Goal: Task Accomplishment & Management: Use online tool/utility

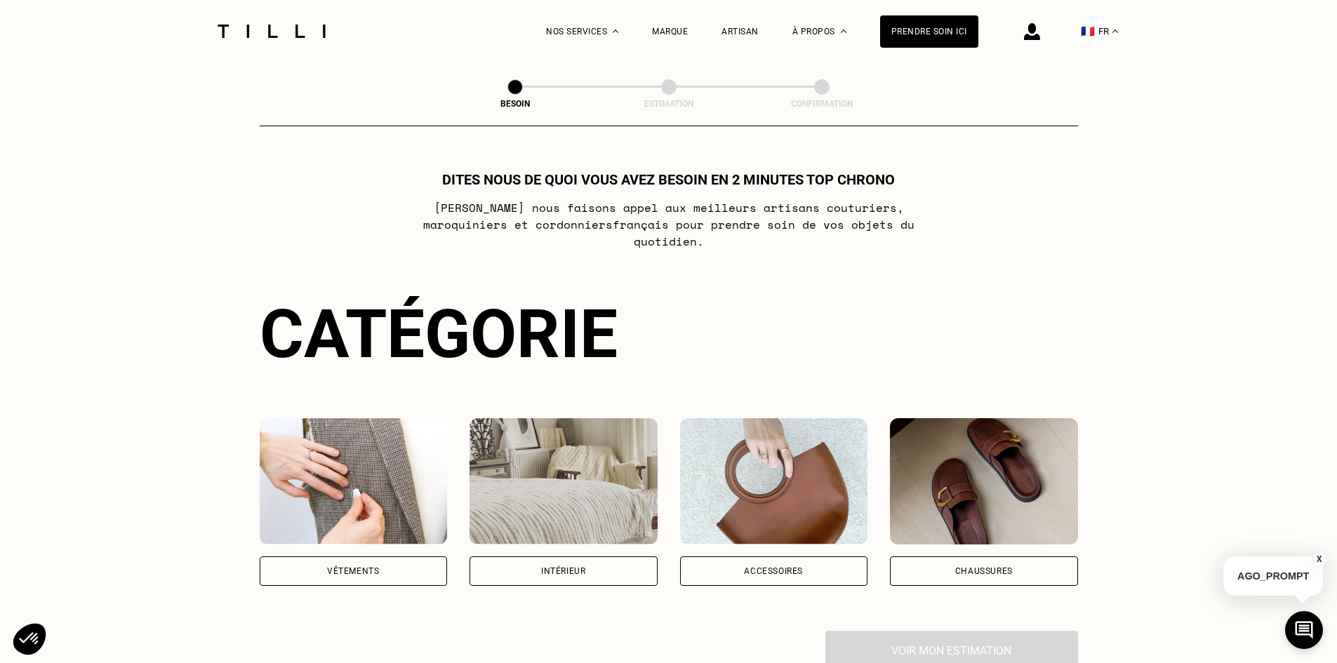
click at [364, 567] on div "Vêtements" at bounding box center [354, 571] width 188 height 29
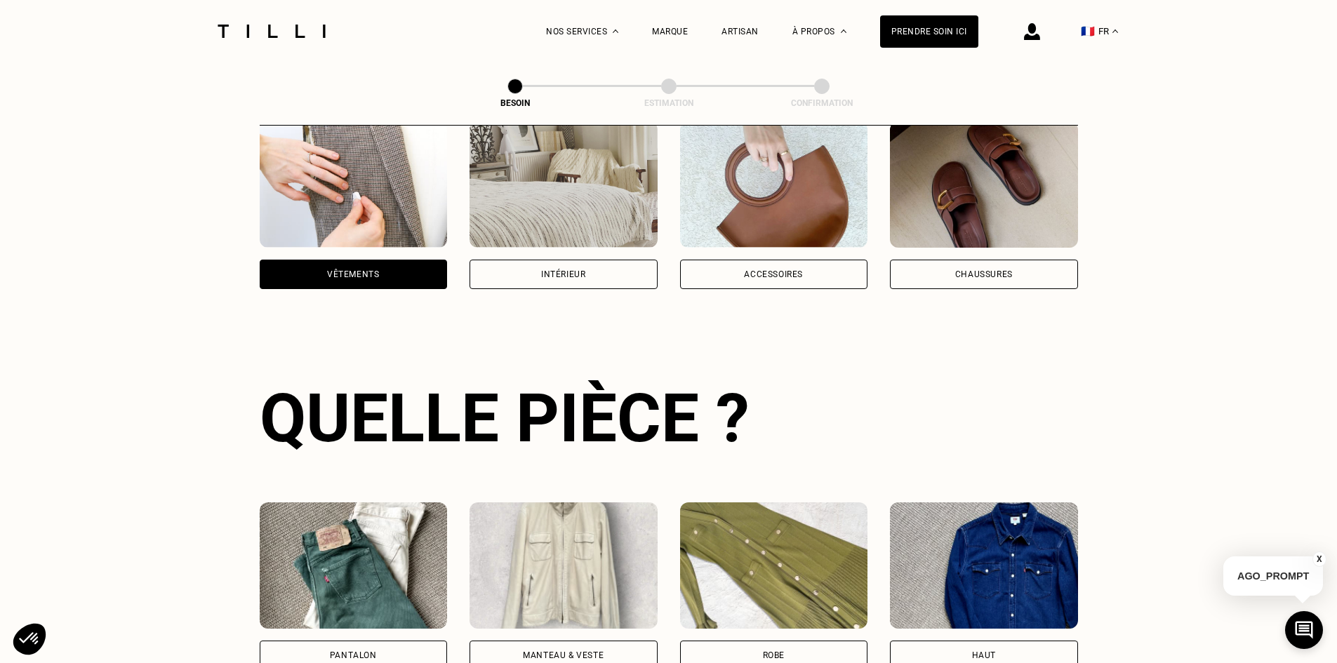
scroll to position [459, 0]
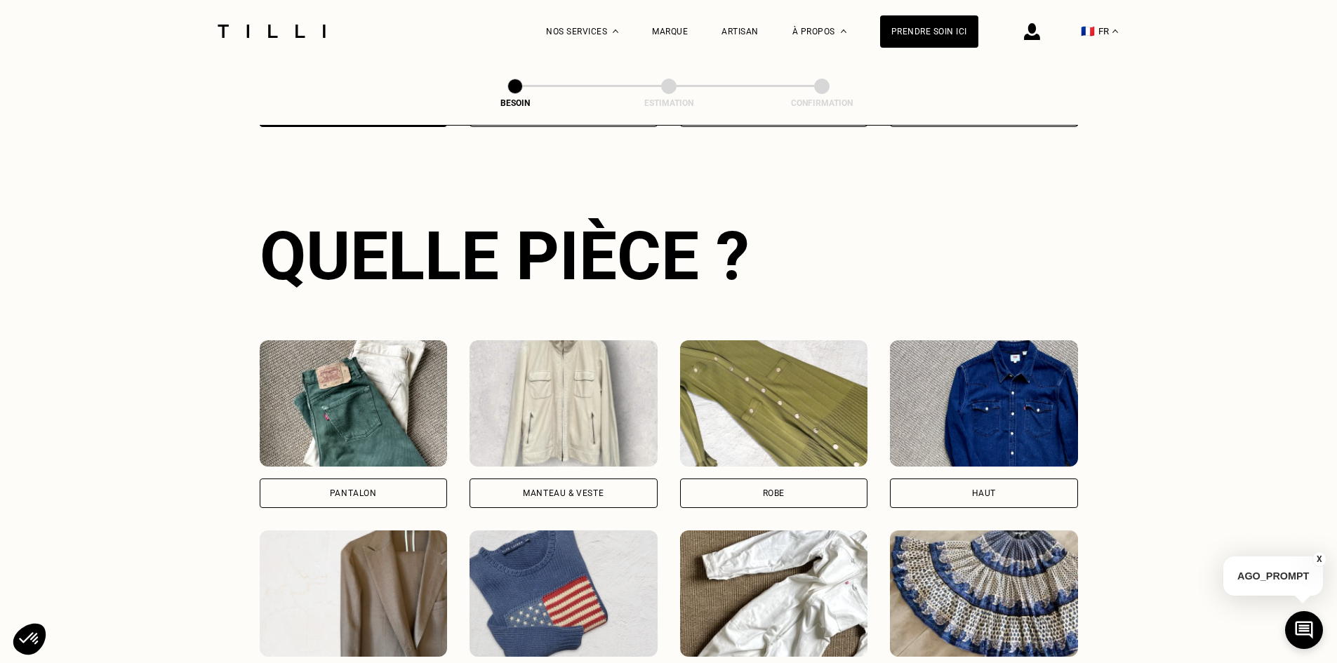
click at [779, 489] on div "Robe" at bounding box center [774, 493] width 188 height 29
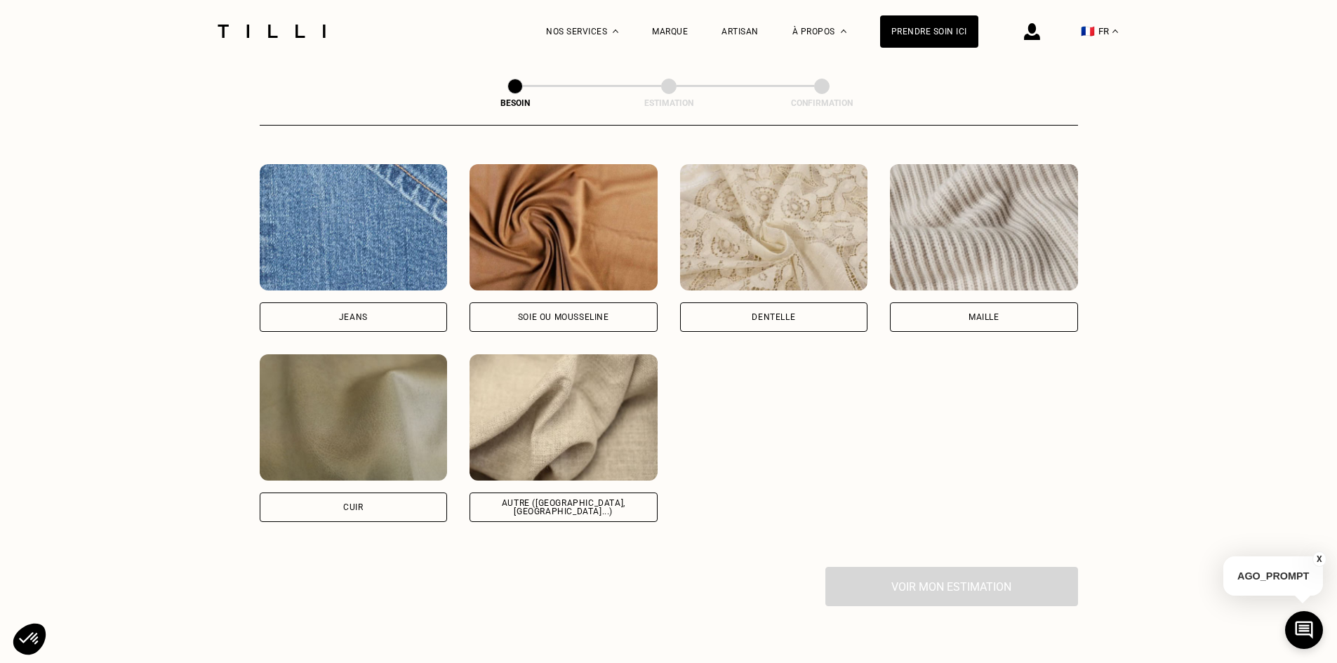
scroll to position [1504, 0]
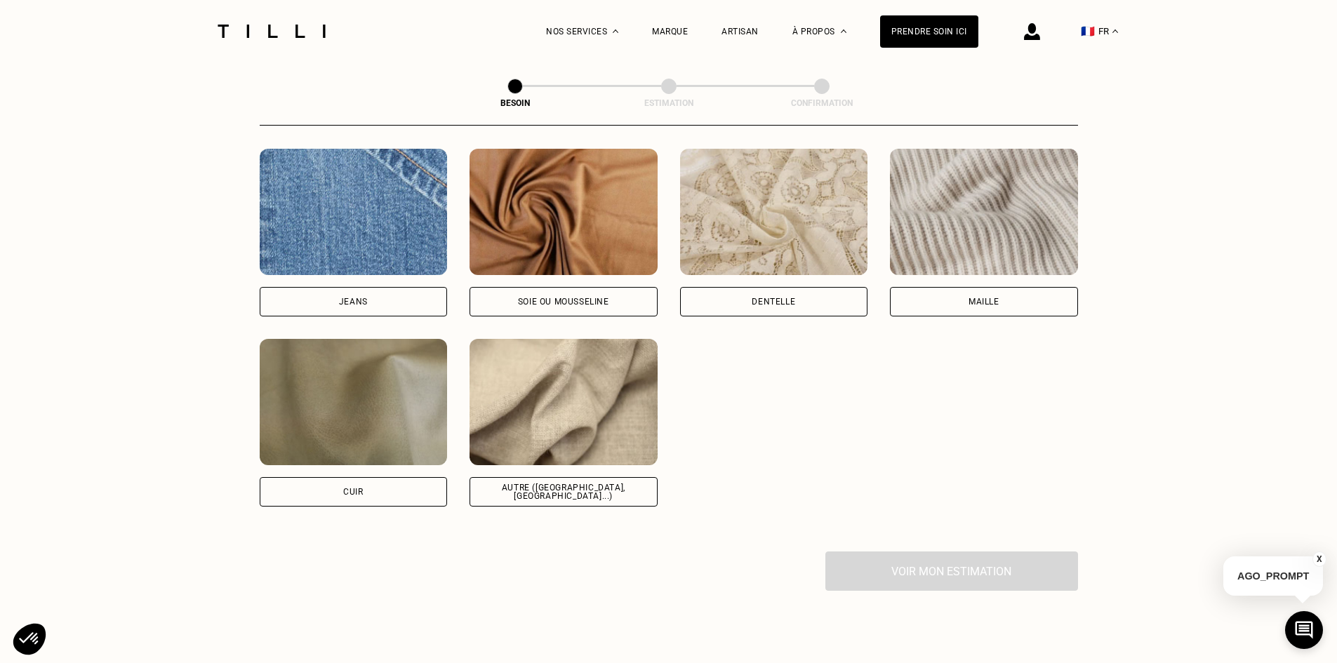
click at [575, 477] on div "Autre ([GEOGRAPHIC_DATA], [GEOGRAPHIC_DATA]...)" at bounding box center [564, 491] width 188 height 29
select select "FR"
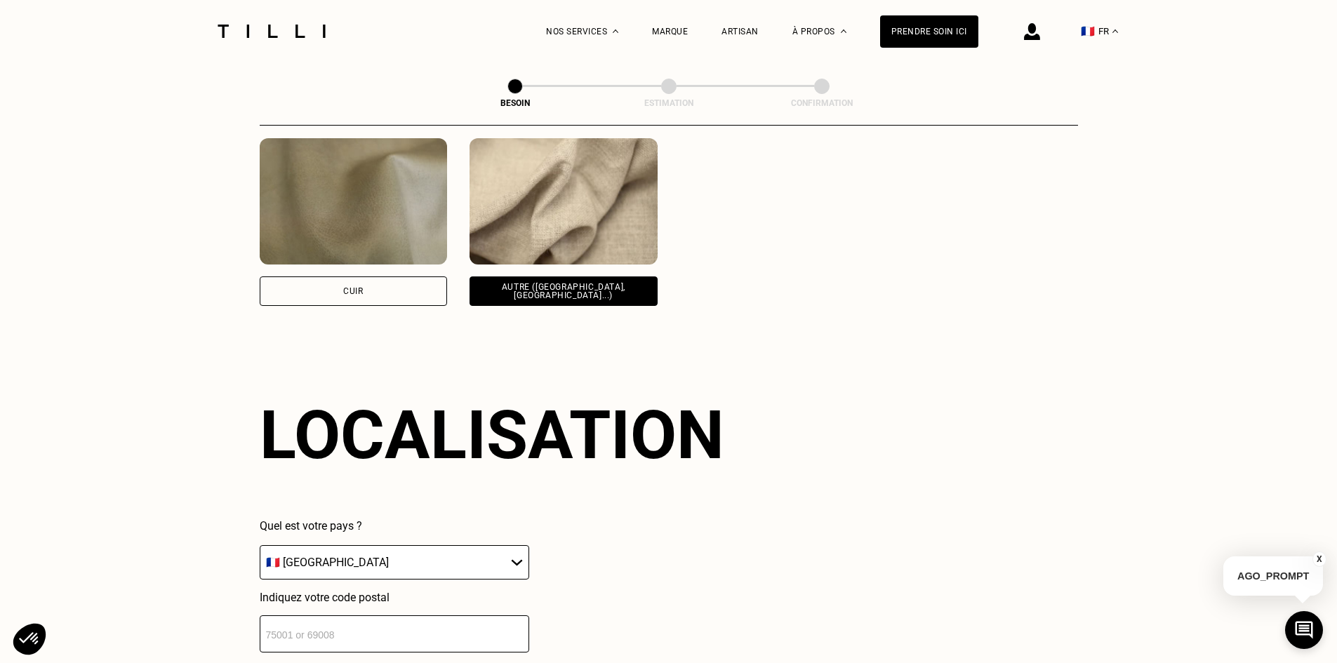
scroll to position [1891, 0]
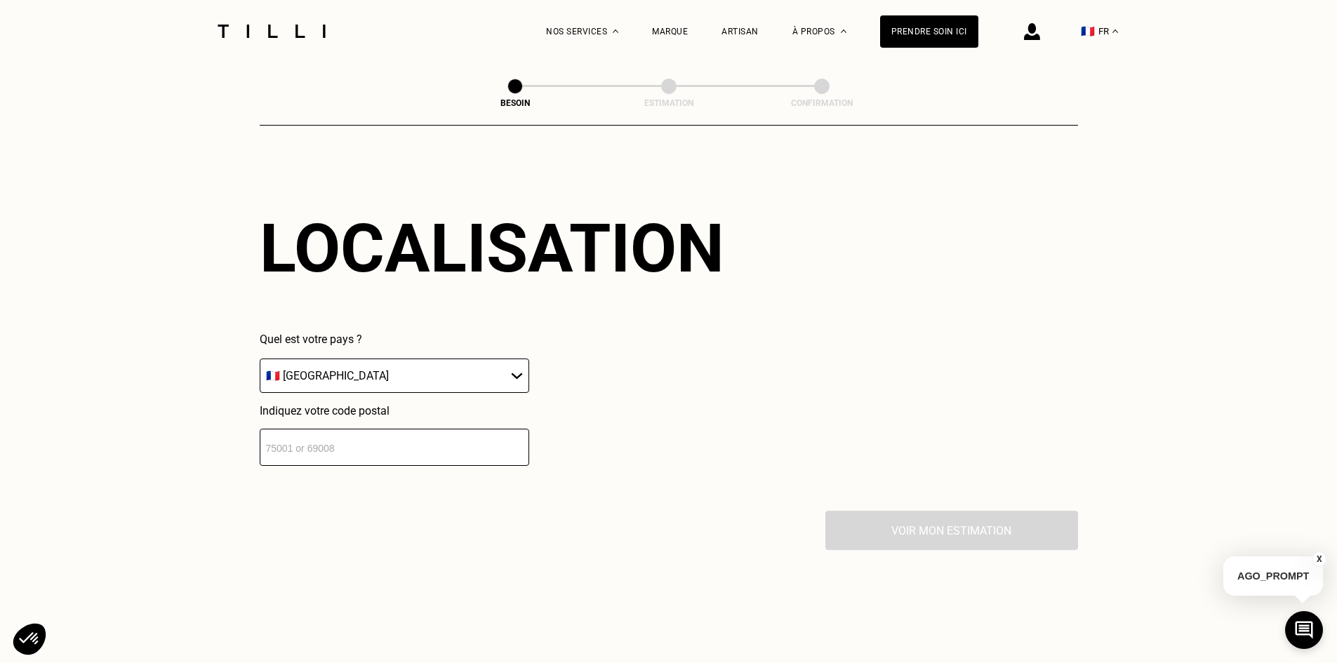
click at [269, 432] on input "number" at bounding box center [395, 447] width 270 height 37
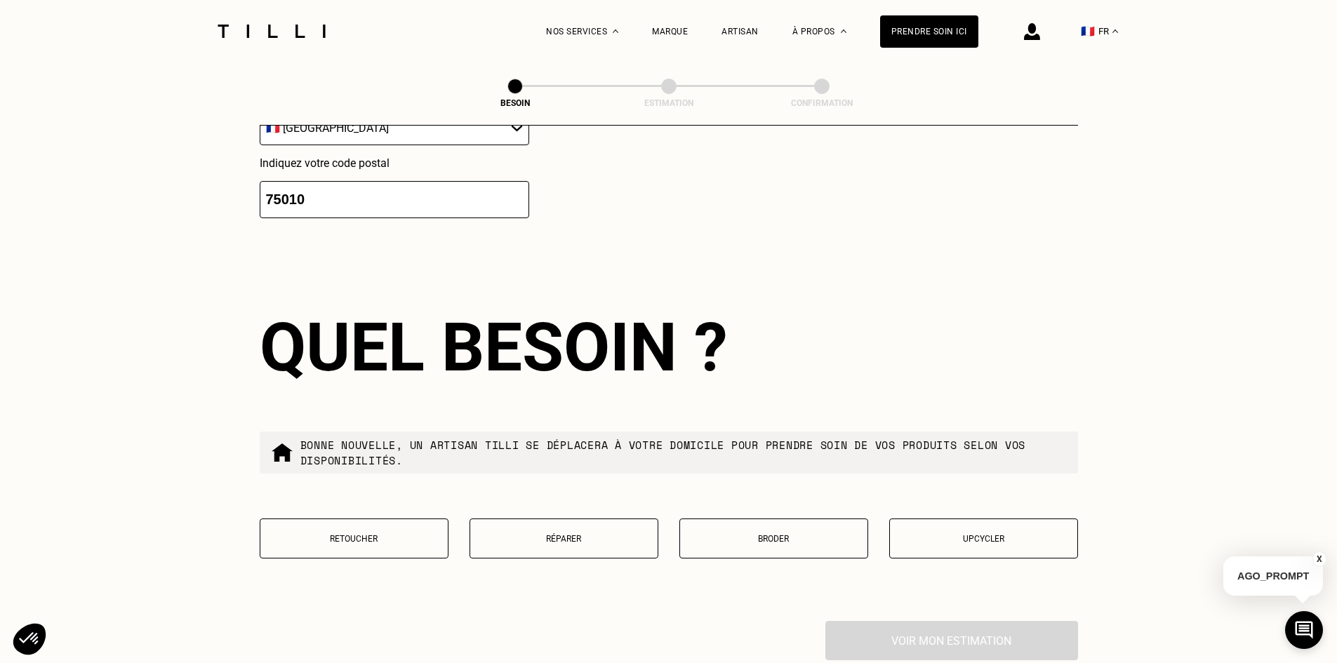
scroll to position [2236, 0]
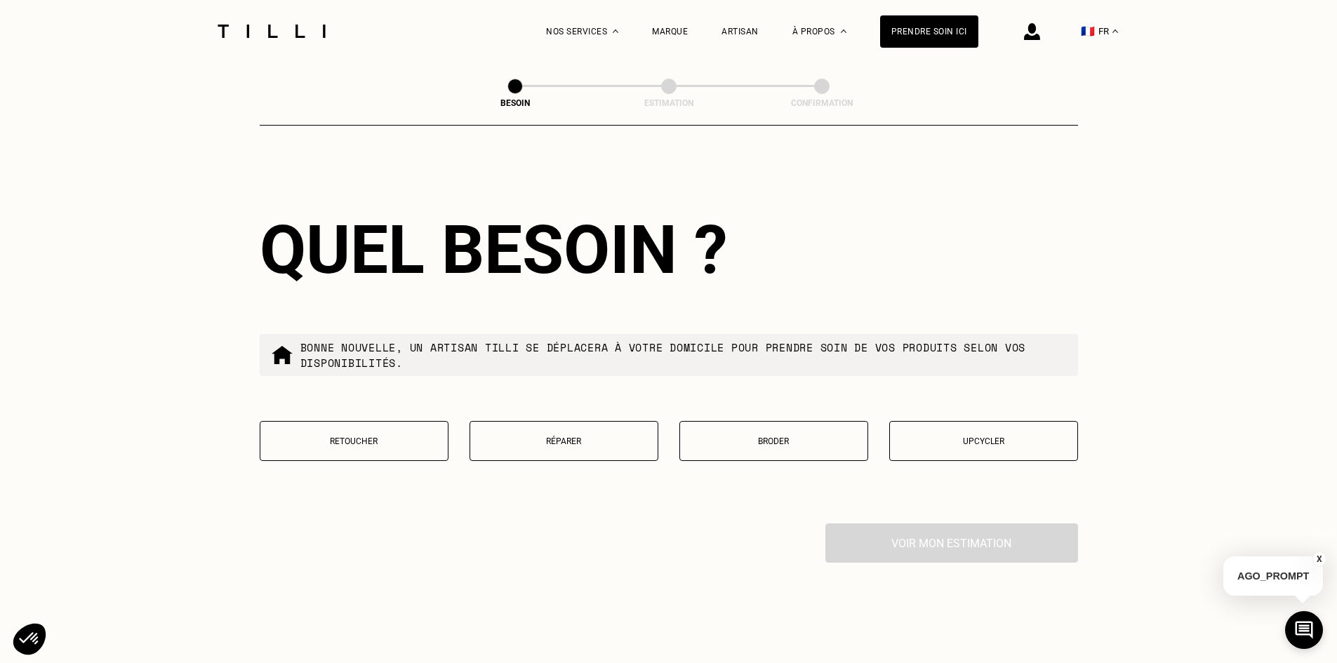
type input "75010"
click at [274, 437] on p "Retoucher" at bounding box center [353, 442] width 173 height 10
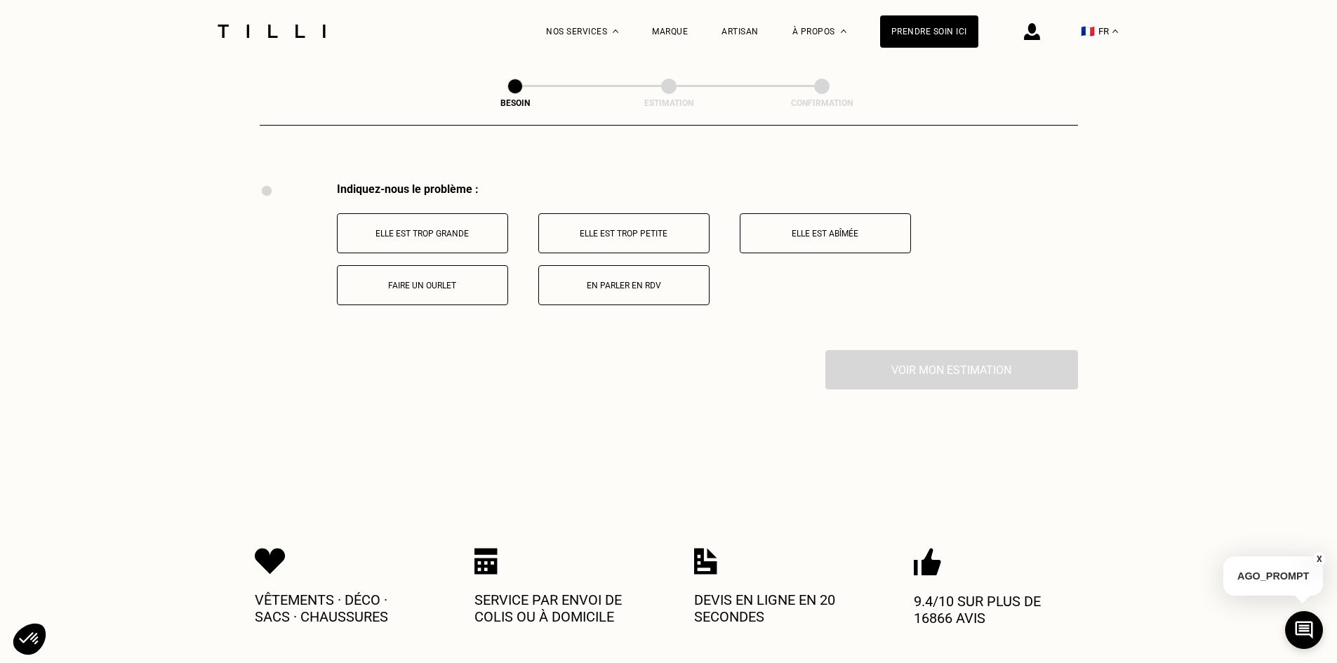
scroll to position [2596, 0]
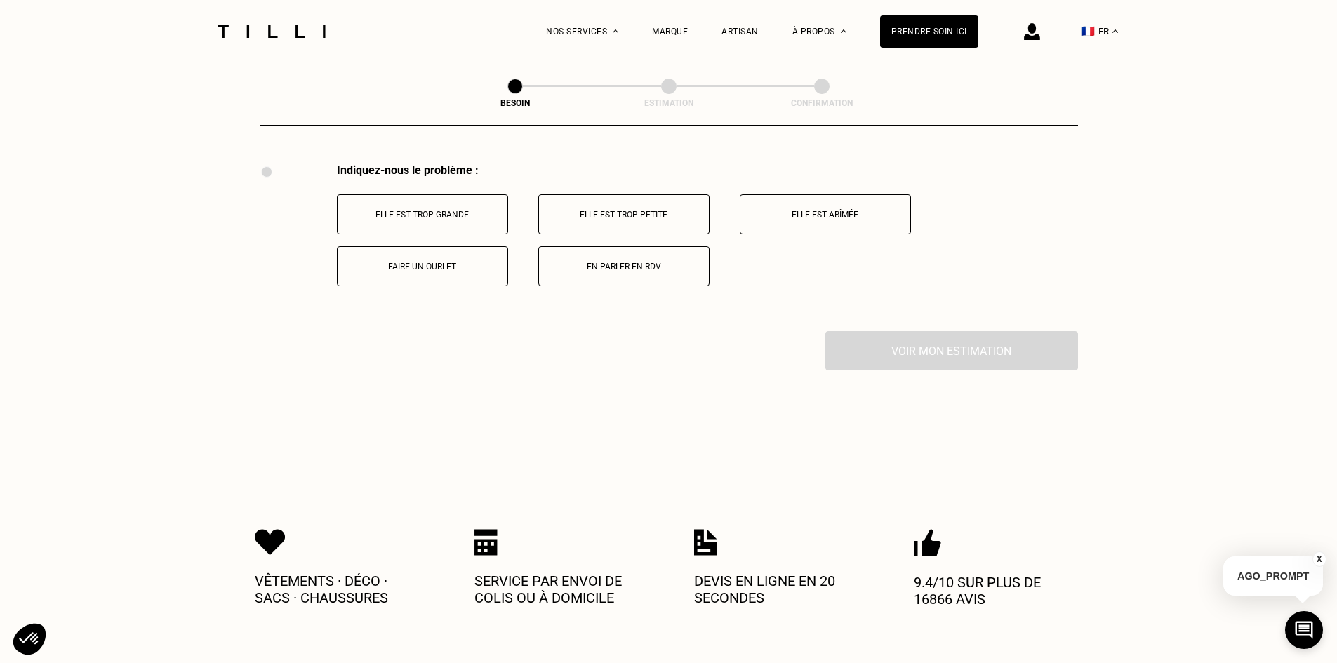
click at [778, 210] on p "Elle est abîmée" at bounding box center [826, 215] width 156 height 10
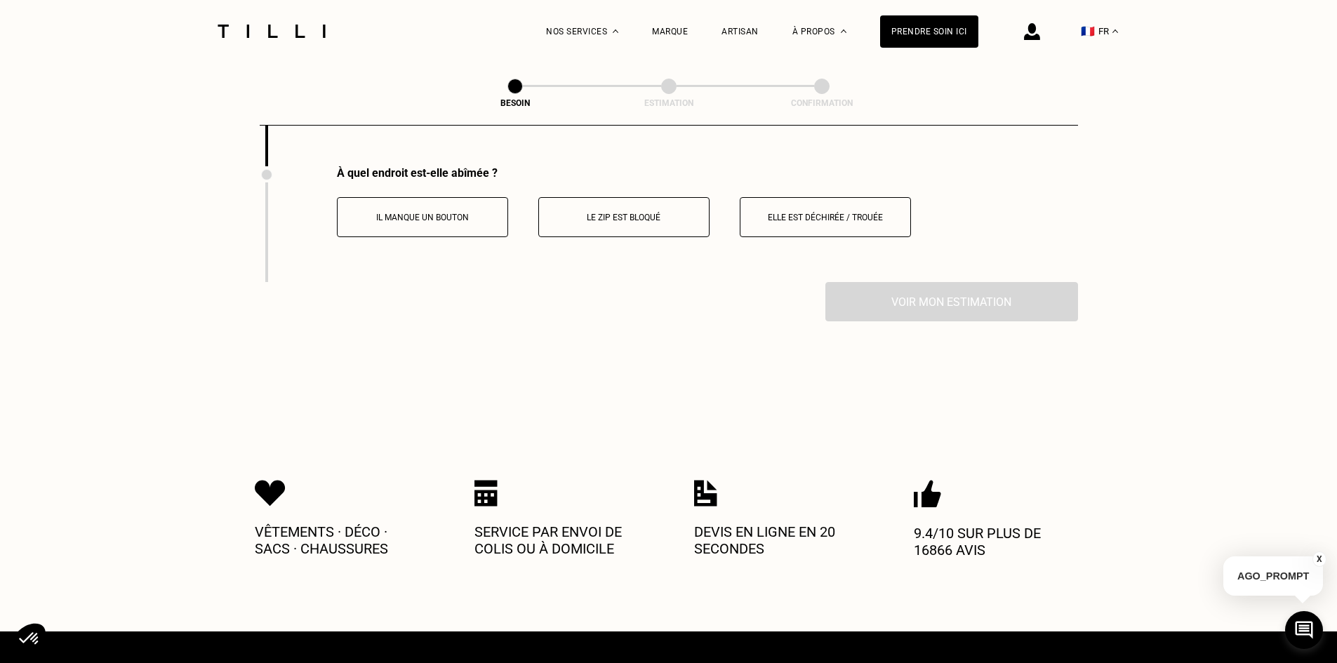
scroll to position [2764, 0]
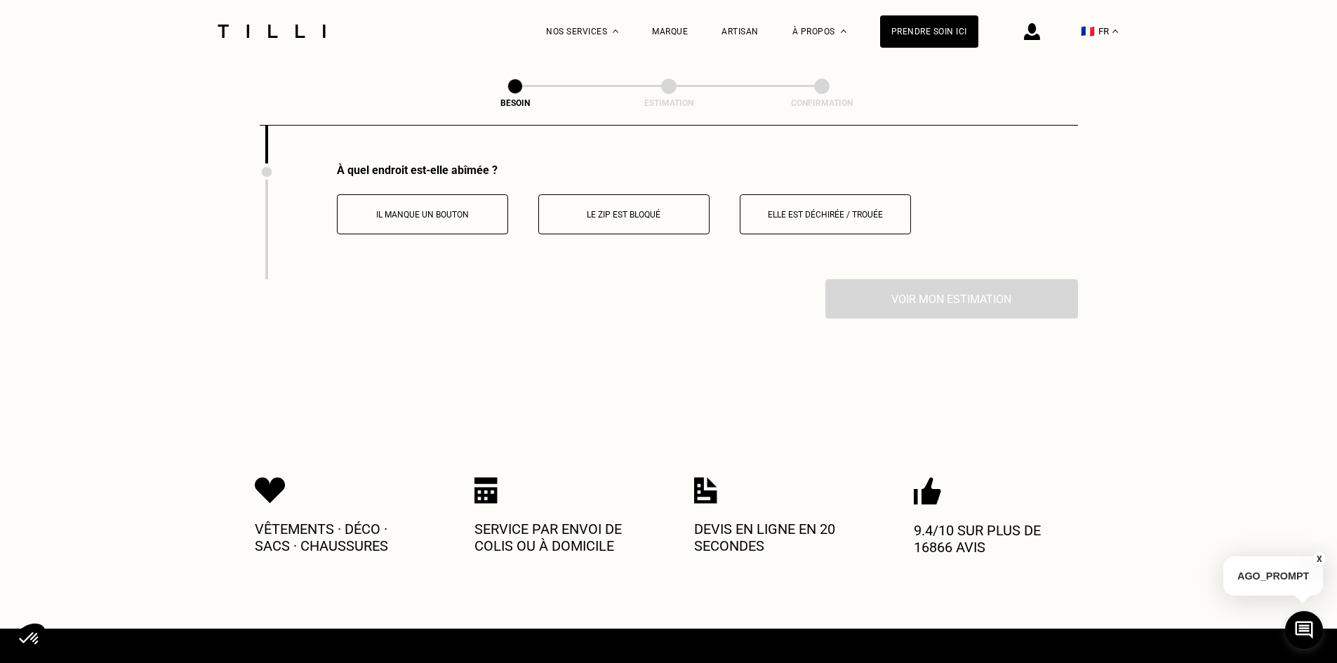
click at [686, 211] on p "Le zip est bloqué" at bounding box center [624, 215] width 156 height 10
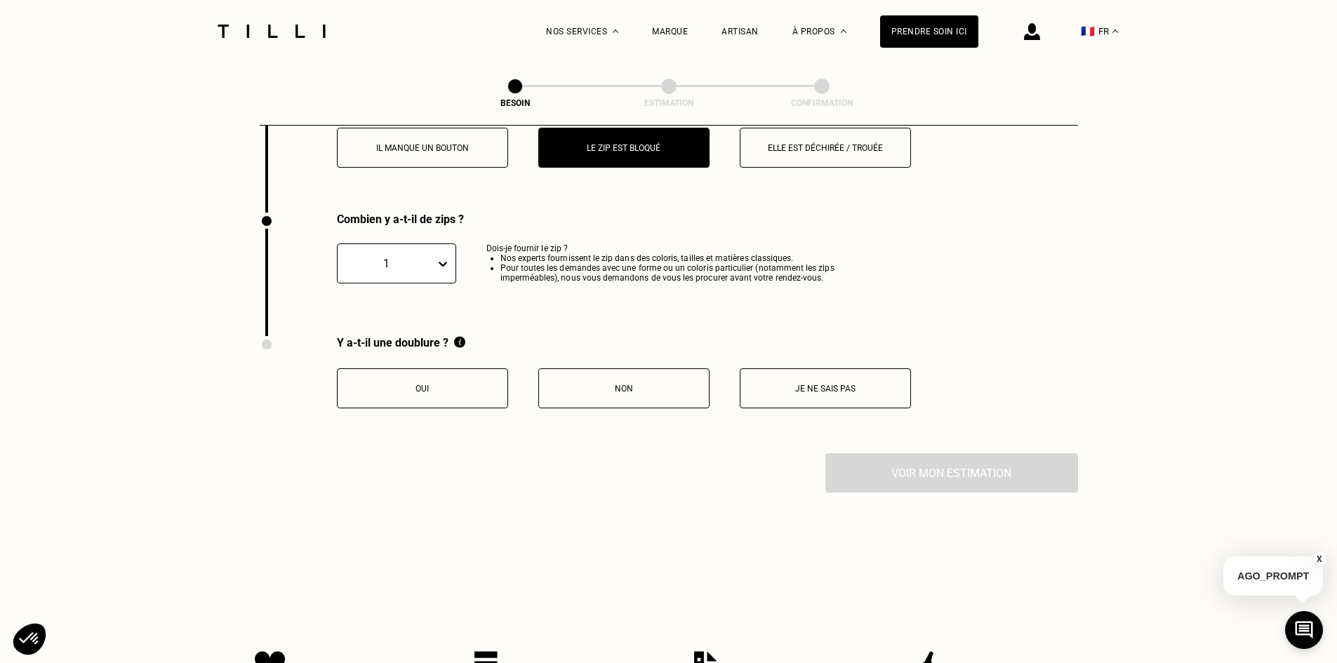
scroll to position [2880, 0]
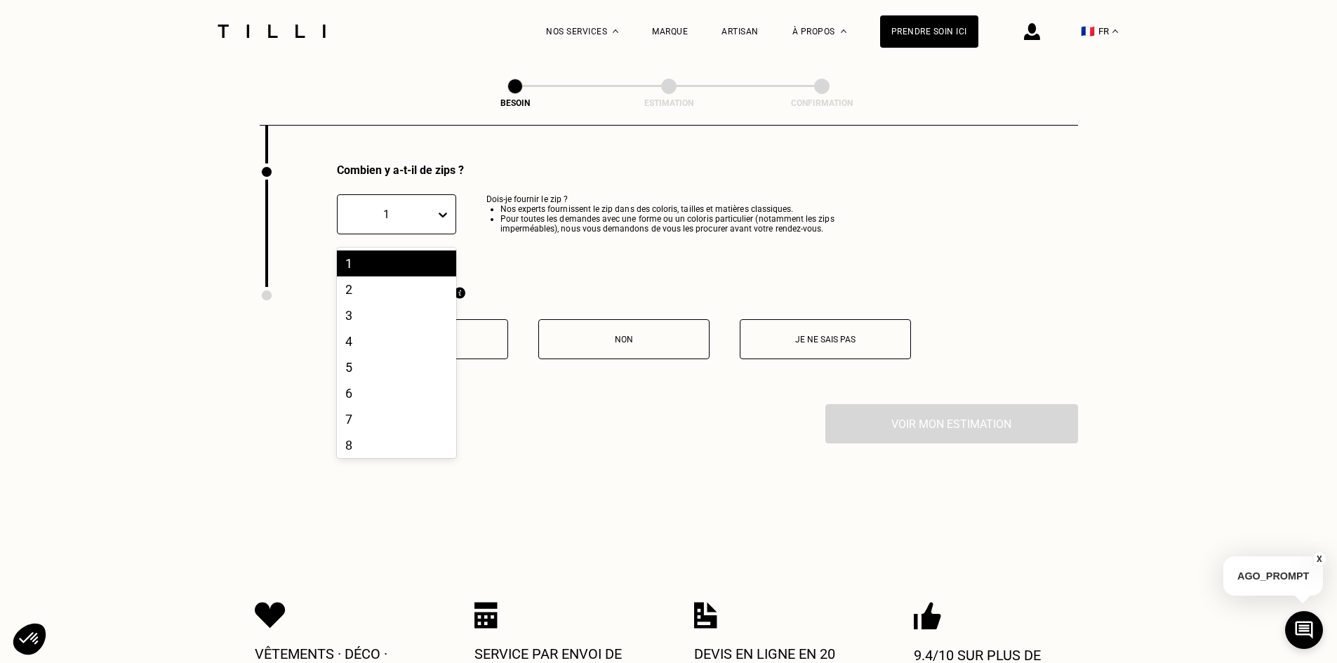
click at [431, 219] on div "1" at bounding box center [396, 214] width 119 height 40
click at [386, 256] on div "1" at bounding box center [396, 264] width 119 height 26
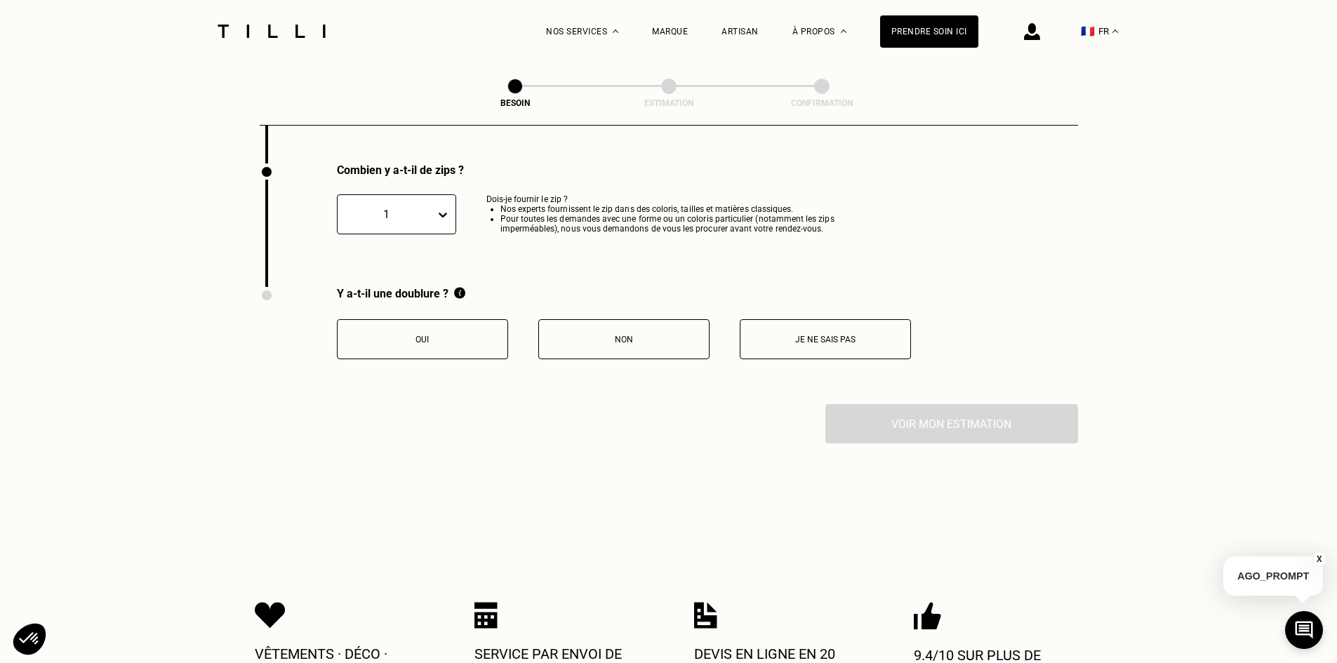
click at [452, 345] on button "Oui" at bounding box center [422, 339] width 171 height 40
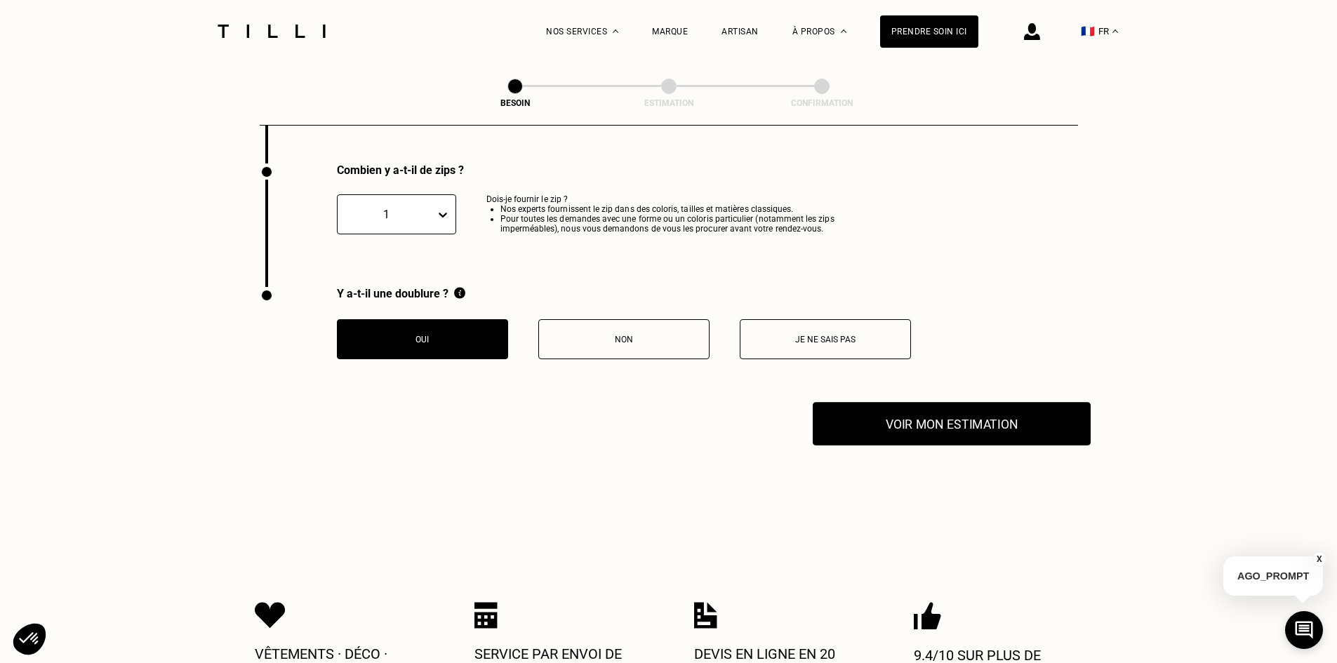
click at [986, 420] on button "Voir mon estimation" at bounding box center [952, 424] width 278 height 44
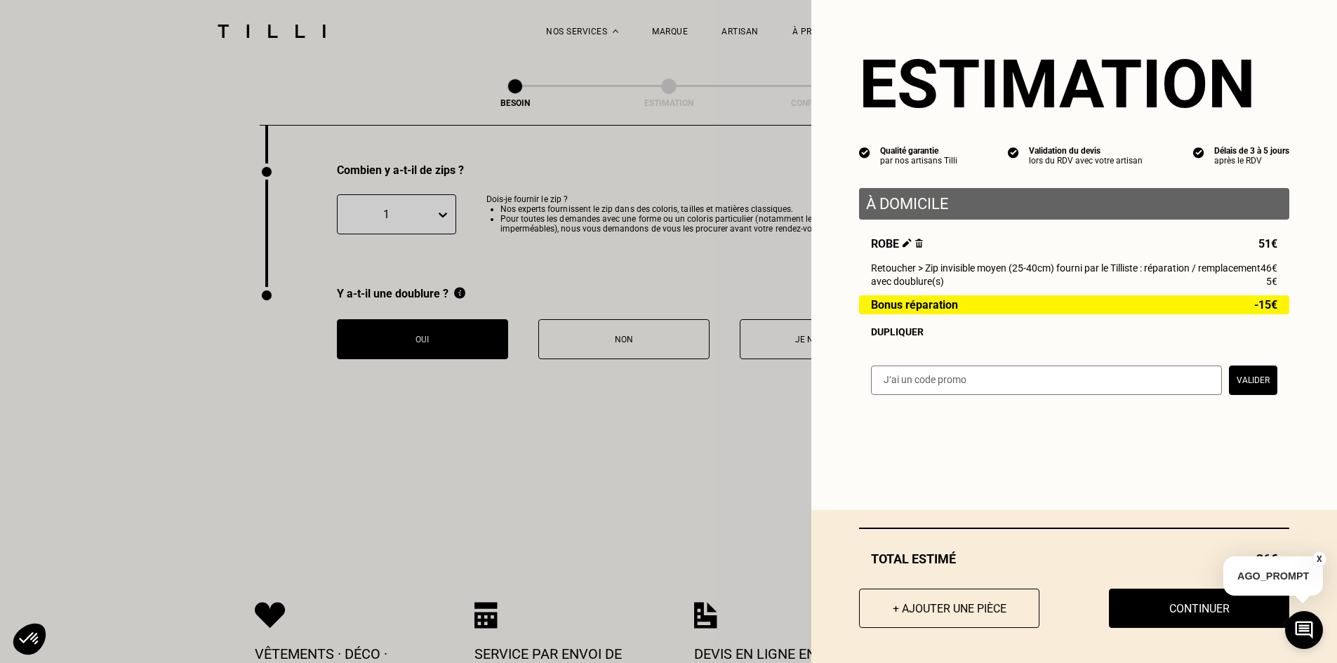
click at [1323, 559] on button "X" at bounding box center [1320, 559] width 14 height 15
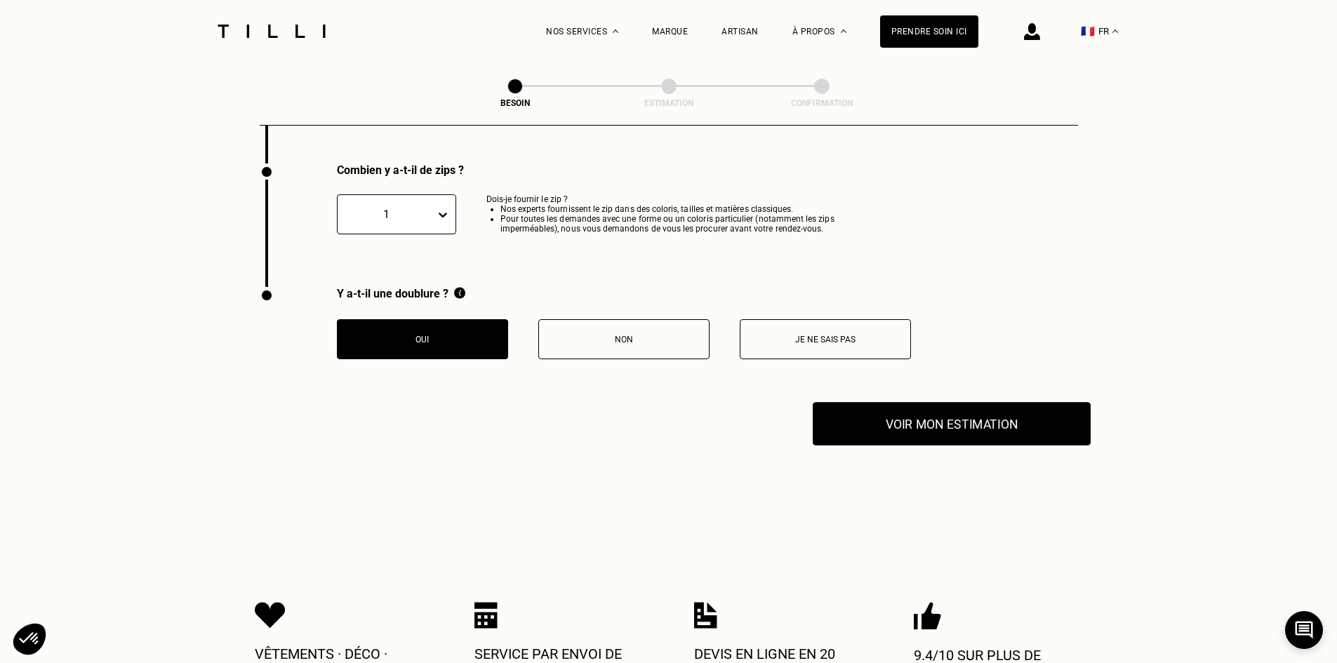
click at [939, 417] on button "Voir mon estimation" at bounding box center [952, 424] width 278 height 44
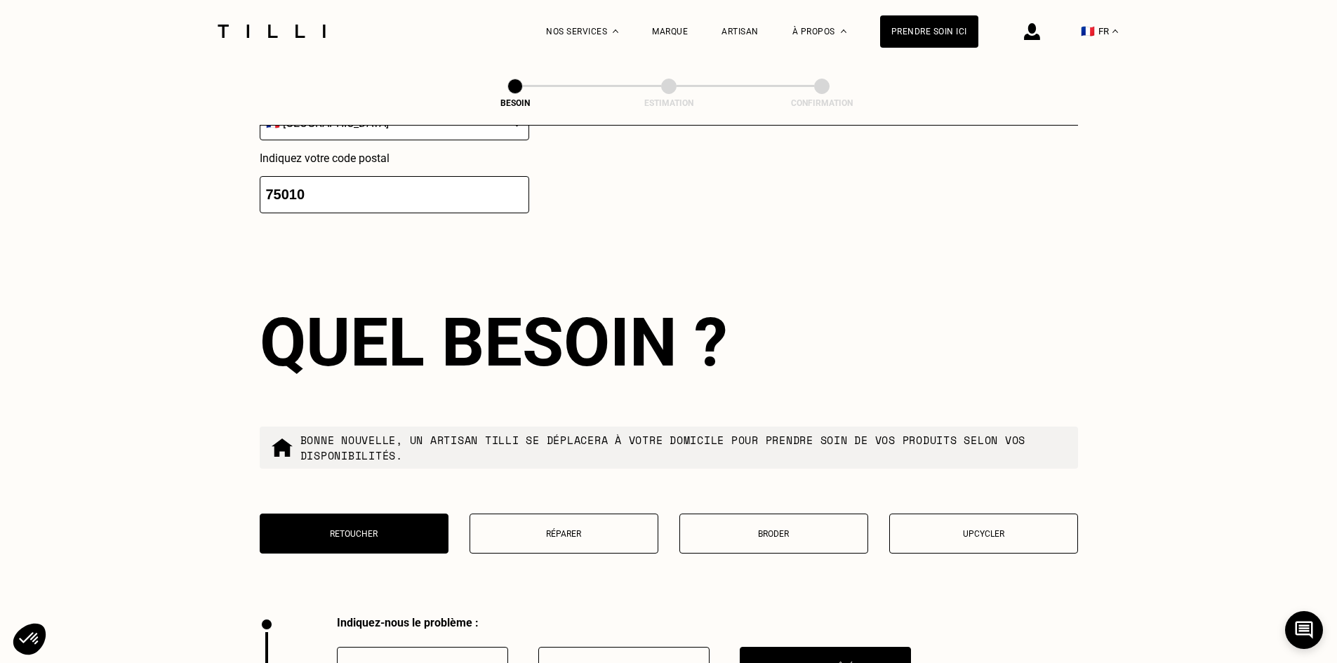
scroll to position [2340, 0]
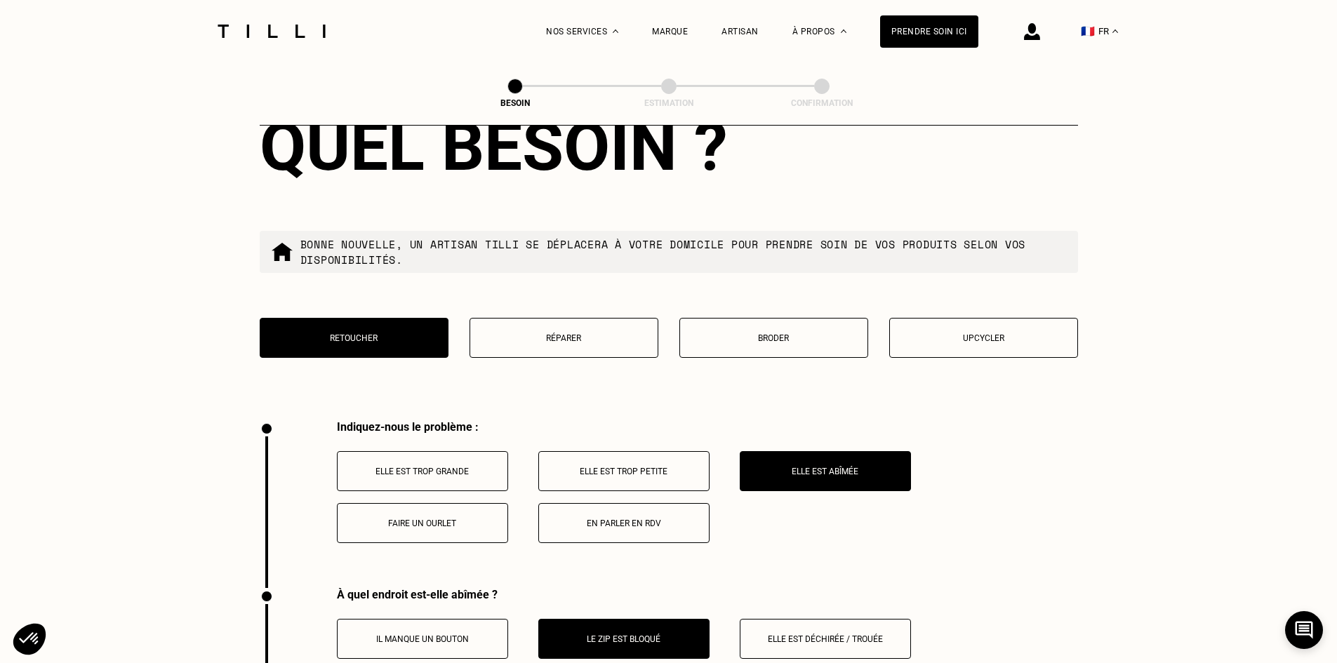
click at [538, 342] on button "Réparer" at bounding box center [564, 338] width 189 height 40
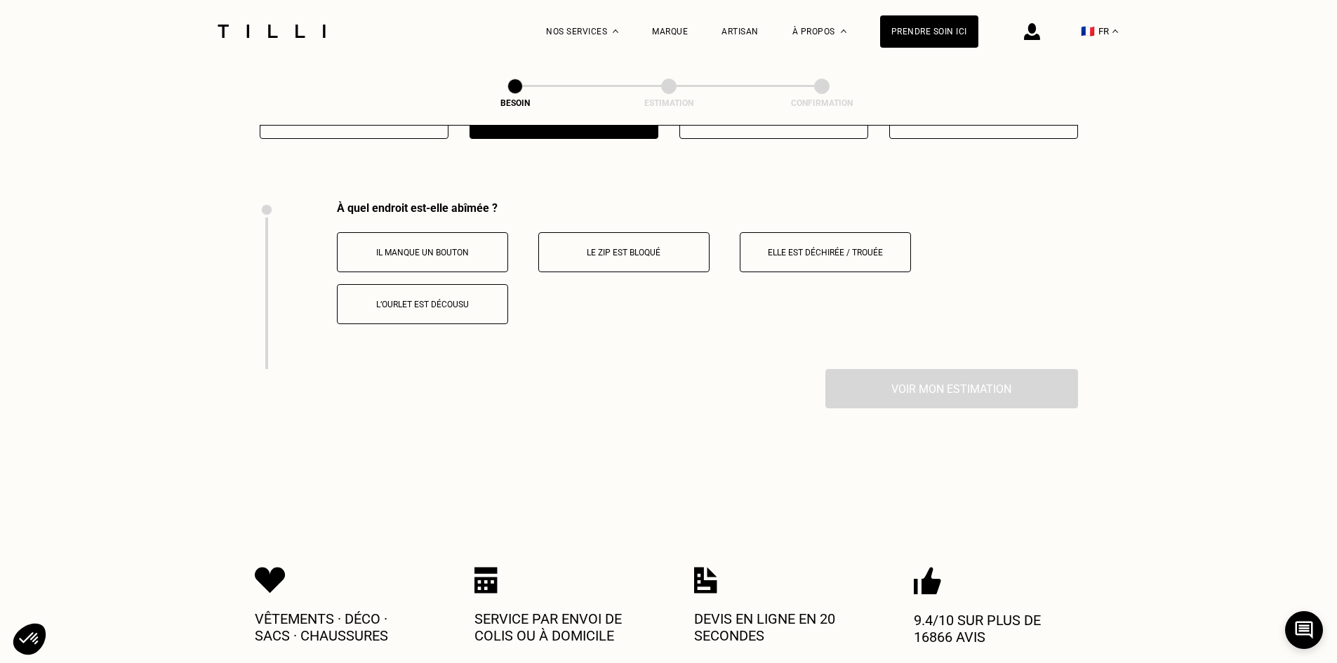
scroll to position [2596, 0]
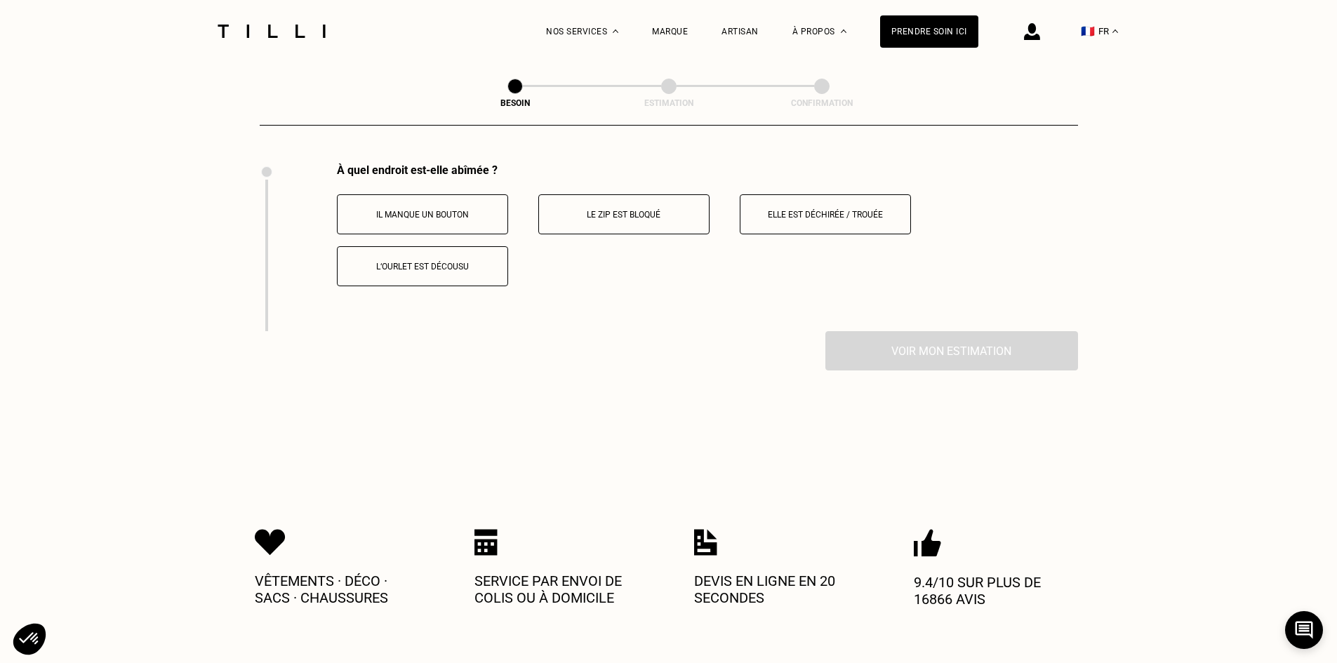
click at [611, 199] on button "Le zip est bloqué" at bounding box center [623, 214] width 171 height 40
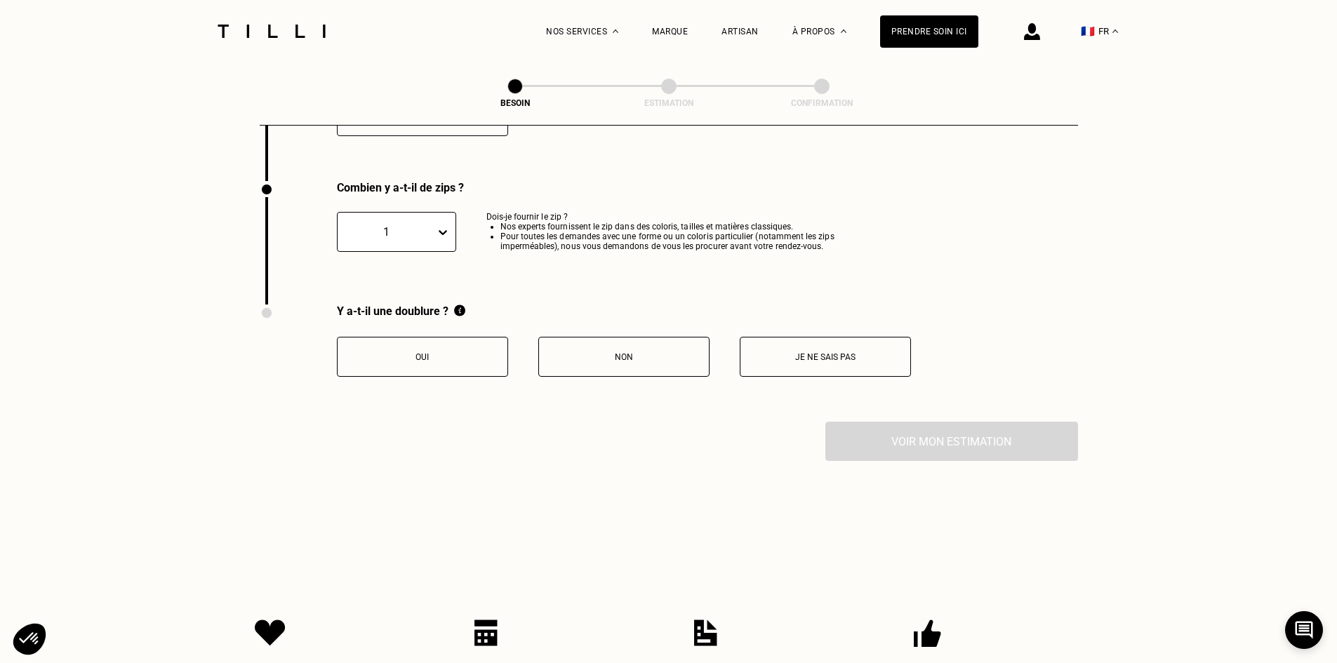
scroll to position [2764, 0]
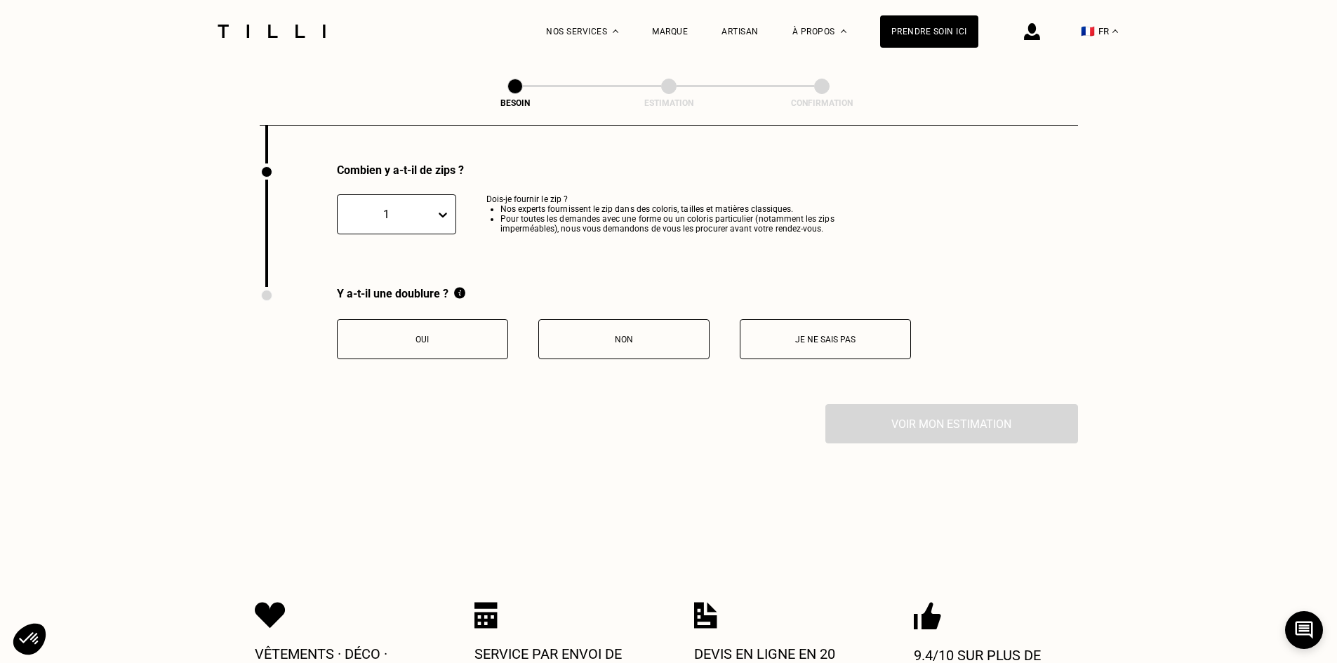
click at [420, 326] on button "Oui" at bounding box center [422, 339] width 171 height 40
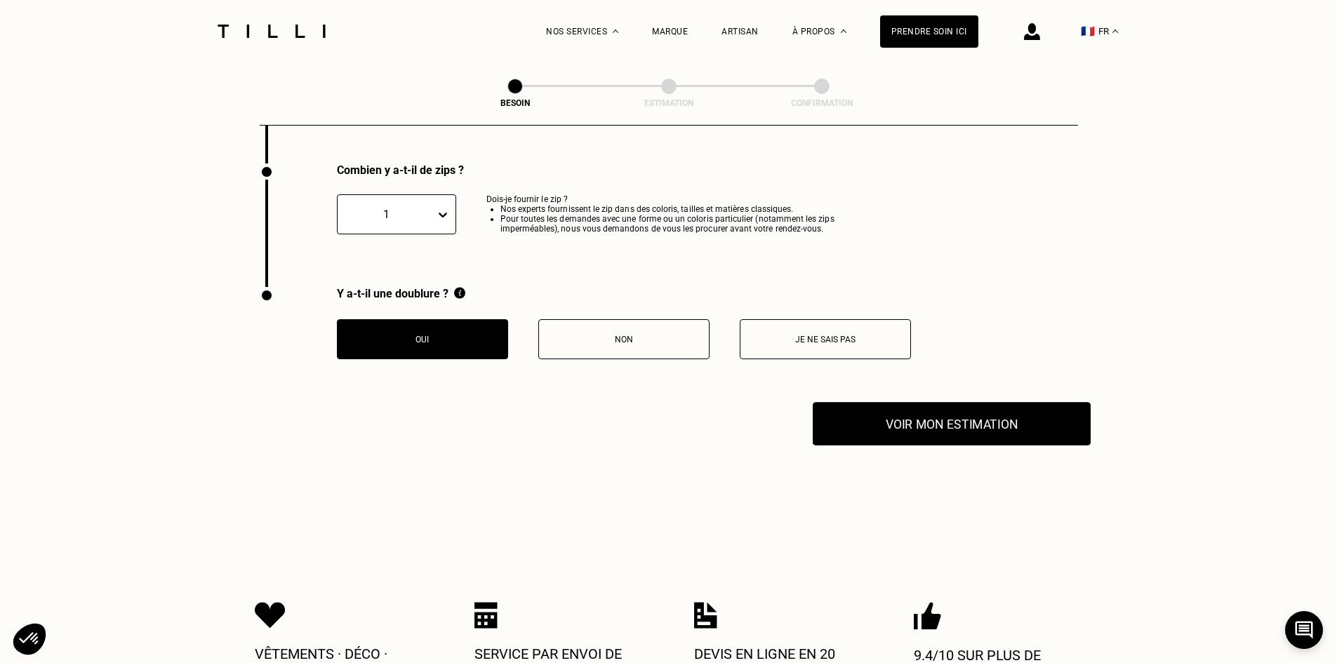
click at [906, 409] on button "Voir mon estimation" at bounding box center [952, 424] width 278 height 44
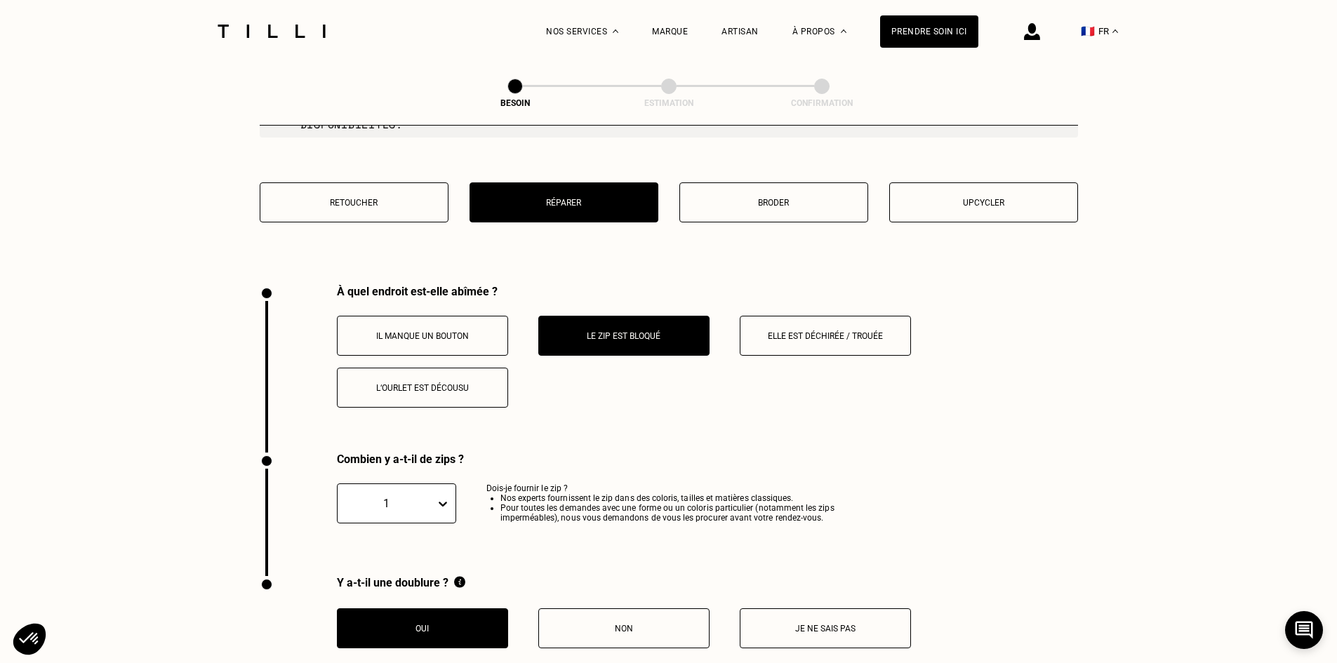
scroll to position [2390, 0]
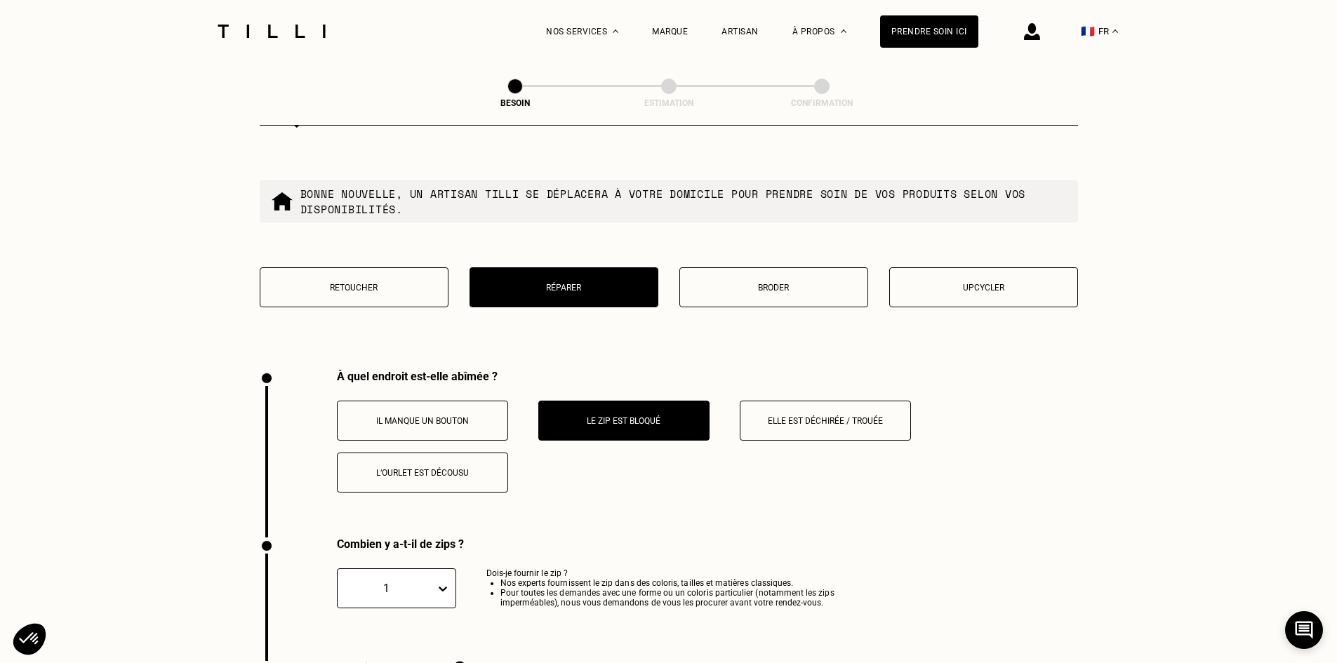
click at [830, 403] on button "Elle est déchirée / trouée" at bounding box center [825, 421] width 171 height 40
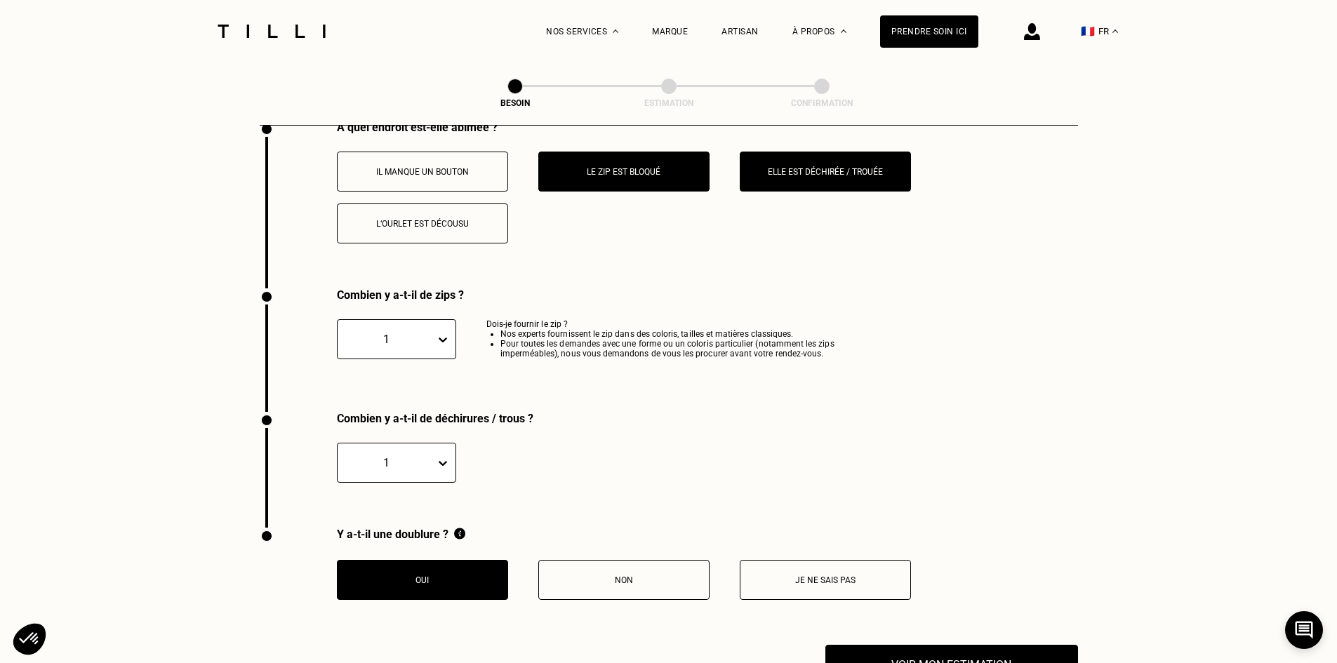
scroll to position [2671, 0]
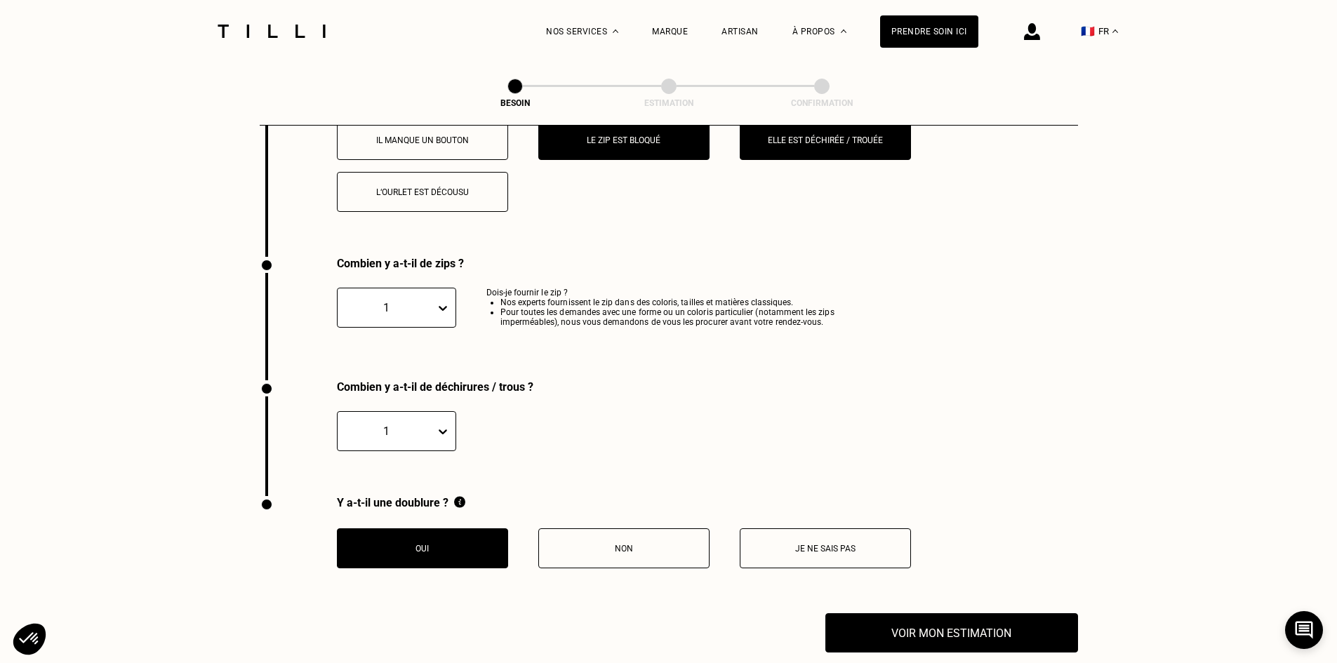
click at [648, 140] on button "Le zip est bloqué" at bounding box center [623, 140] width 171 height 40
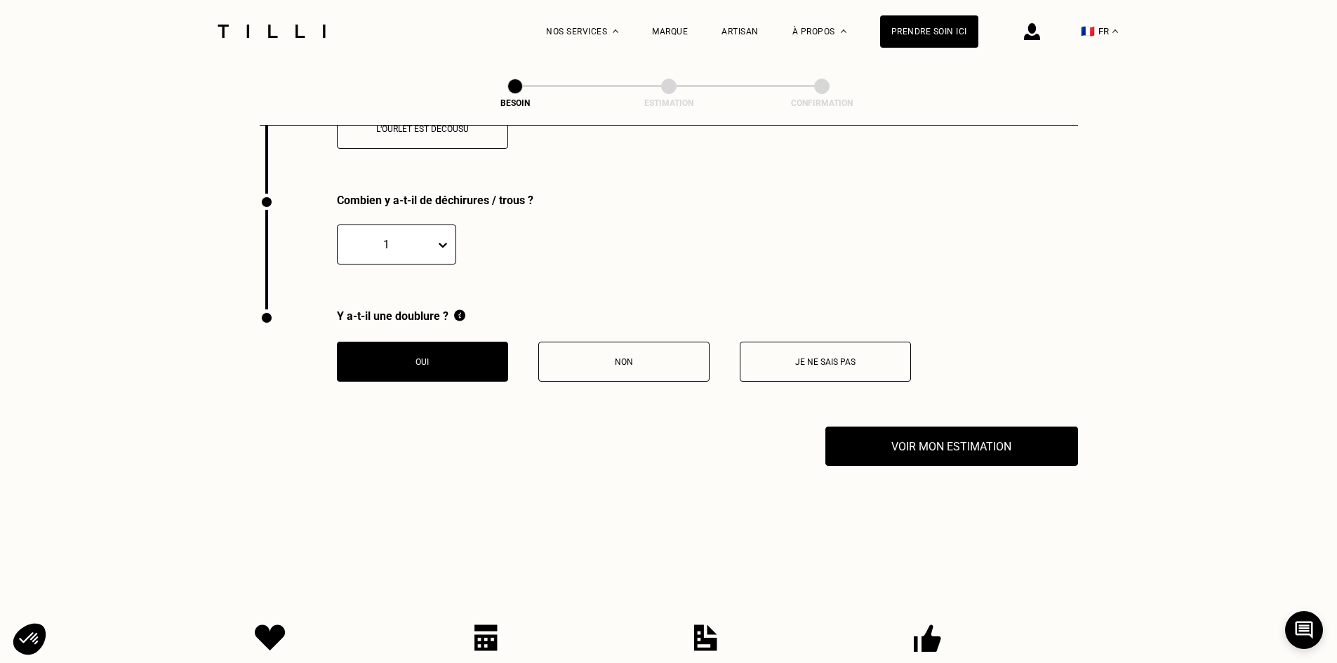
scroll to position [2764, 0]
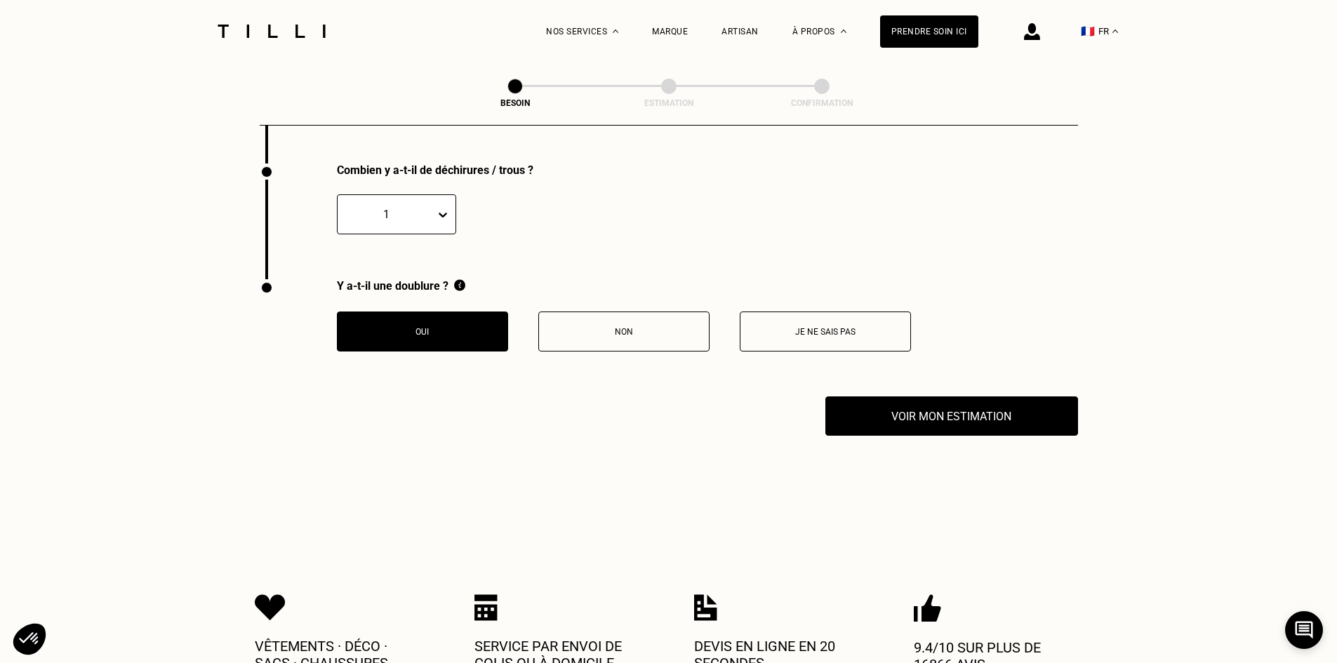
click at [644, 312] on button "Non" at bounding box center [623, 332] width 171 height 40
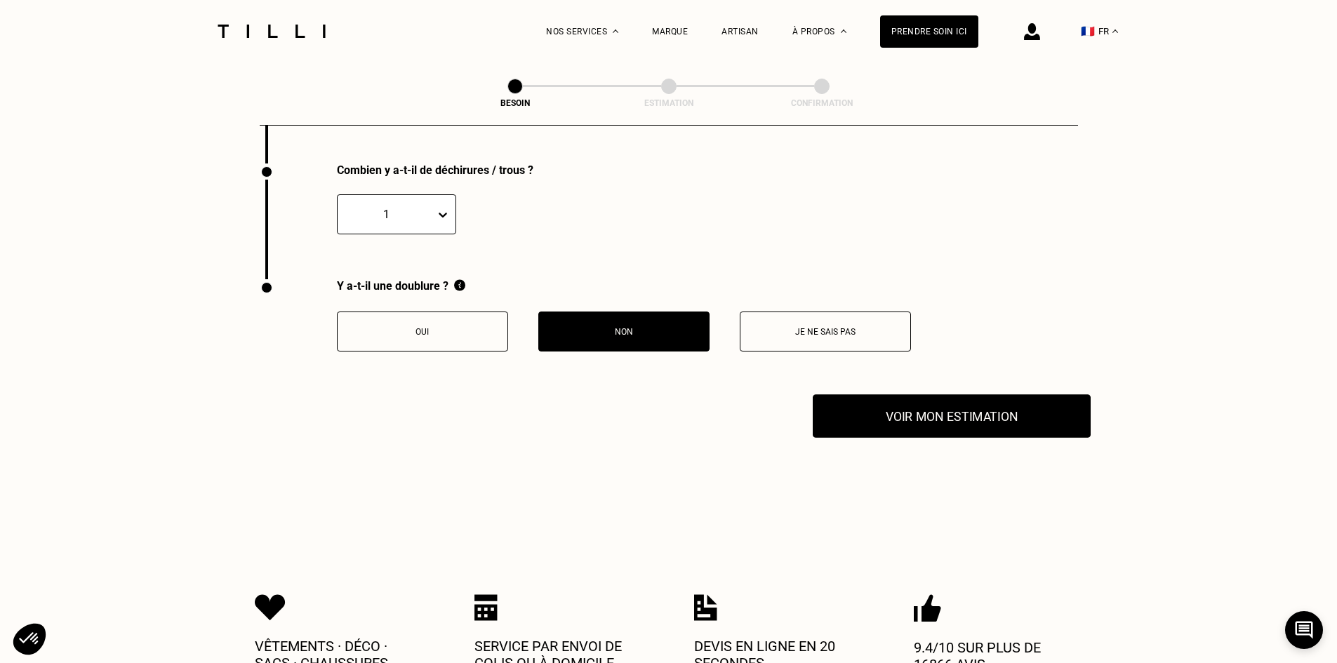
click at [942, 417] on button "Voir mon estimation" at bounding box center [952, 416] width 278 height 44
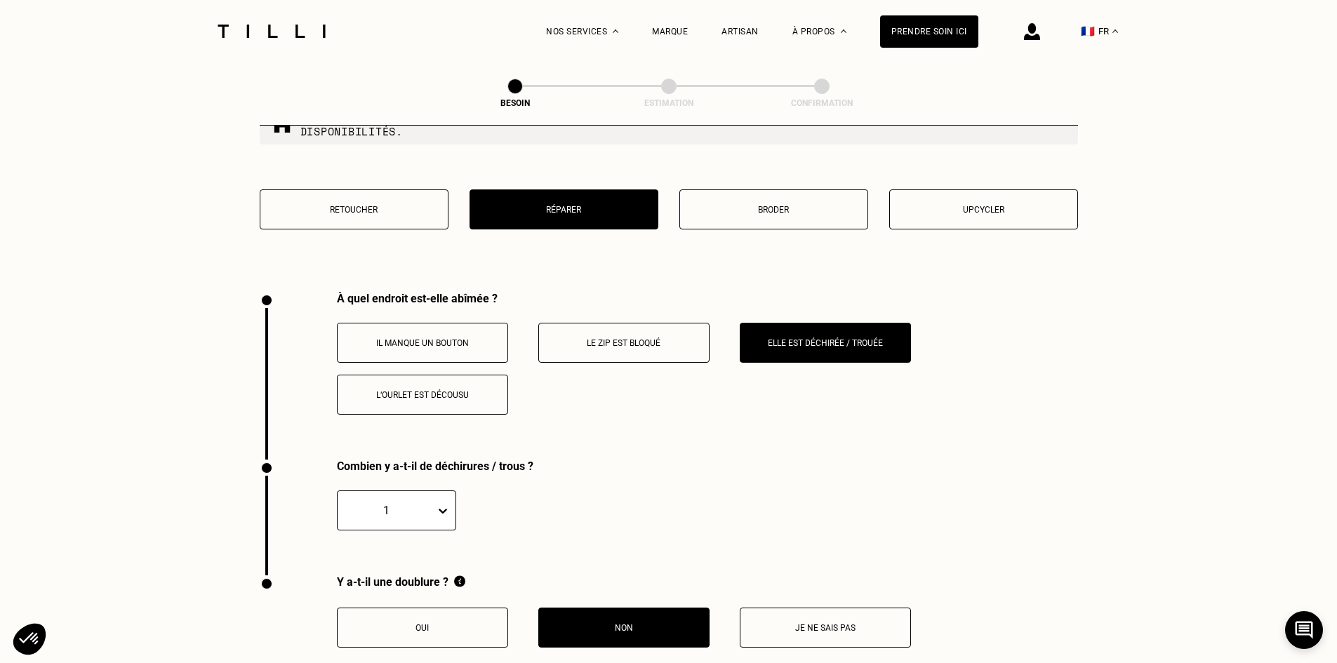
scroll to position [2671, 0]
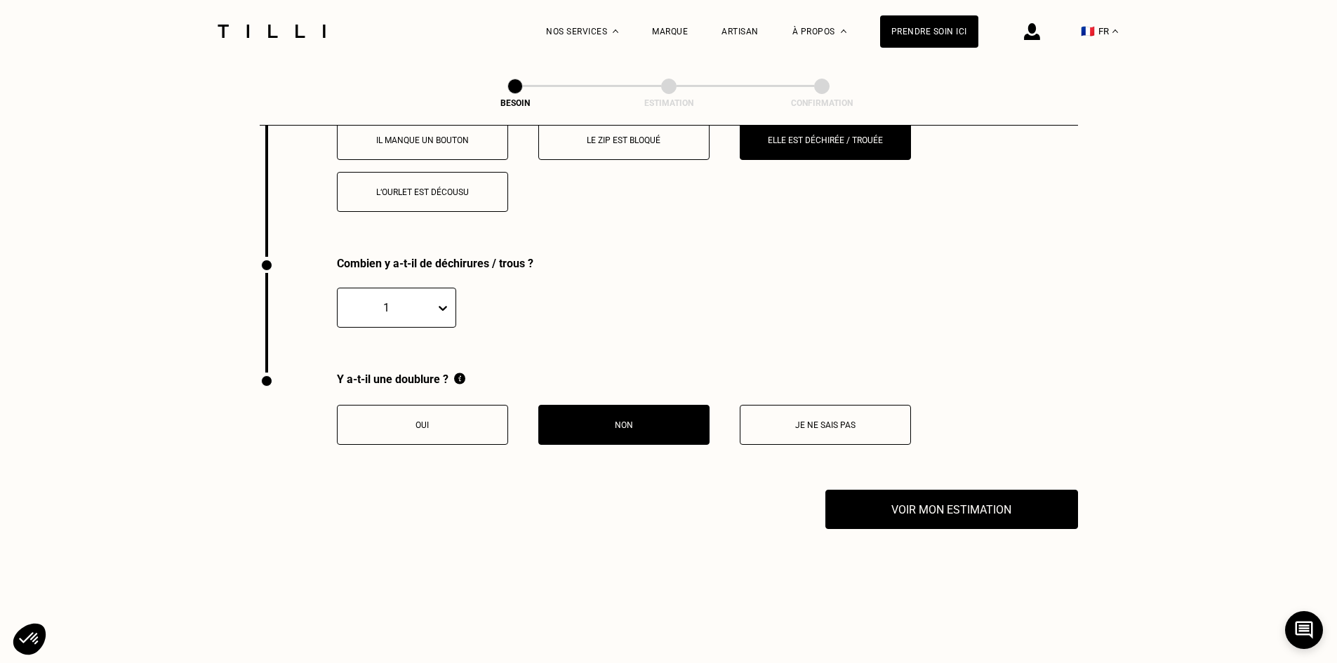
click at [806, 420] on p "Je ne sais pas" at bounding box center [826, 425] width 156 height 10
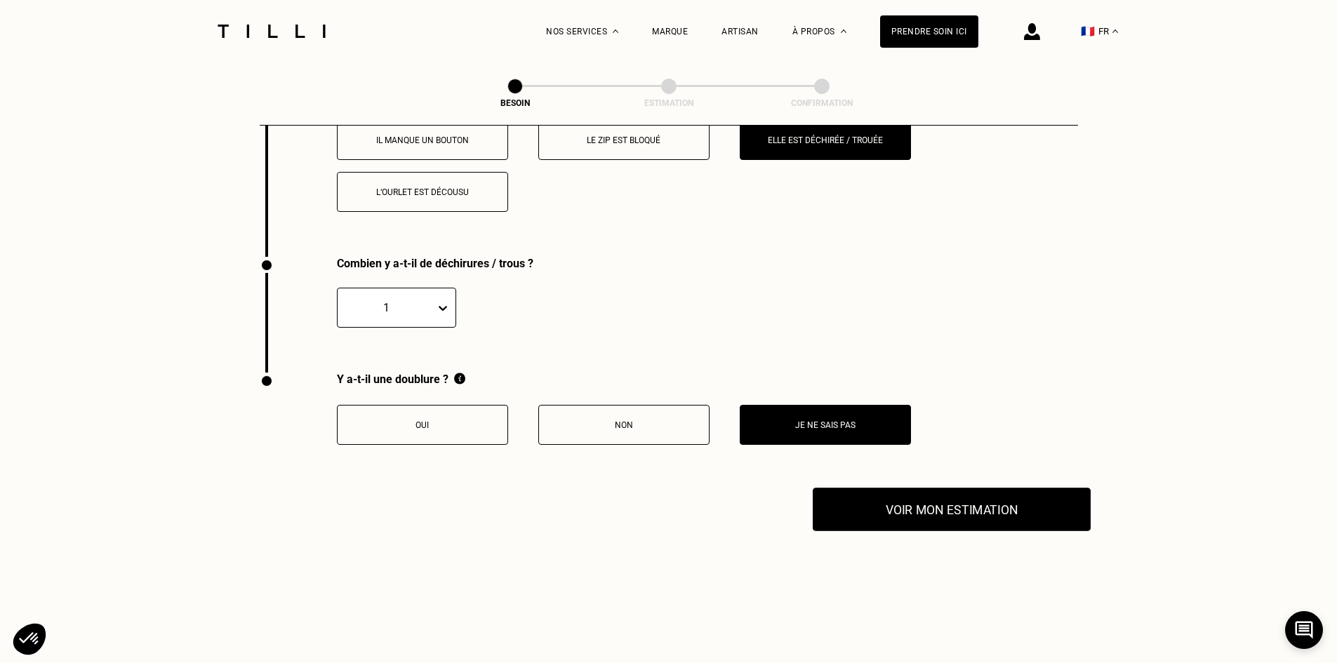
click at [950, 508] on button "Voir mon estimation" at bounding box center [952, 510] width 278 height 44
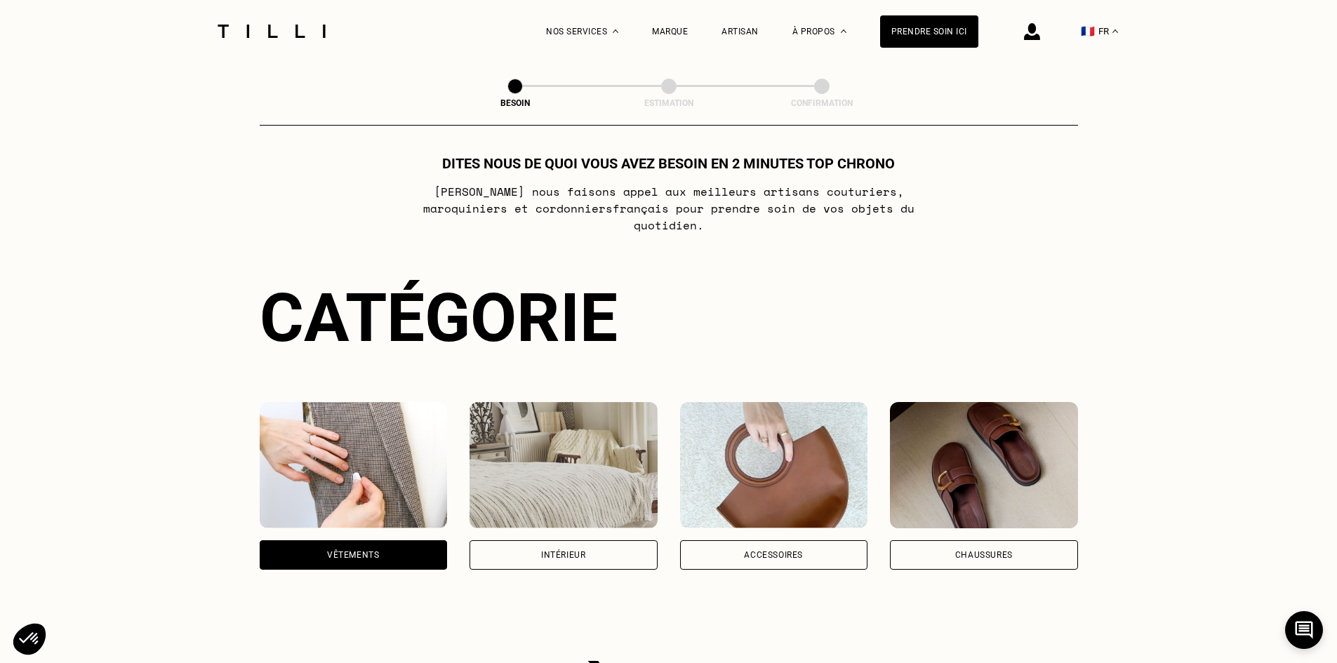
scroll to position [0, 0]
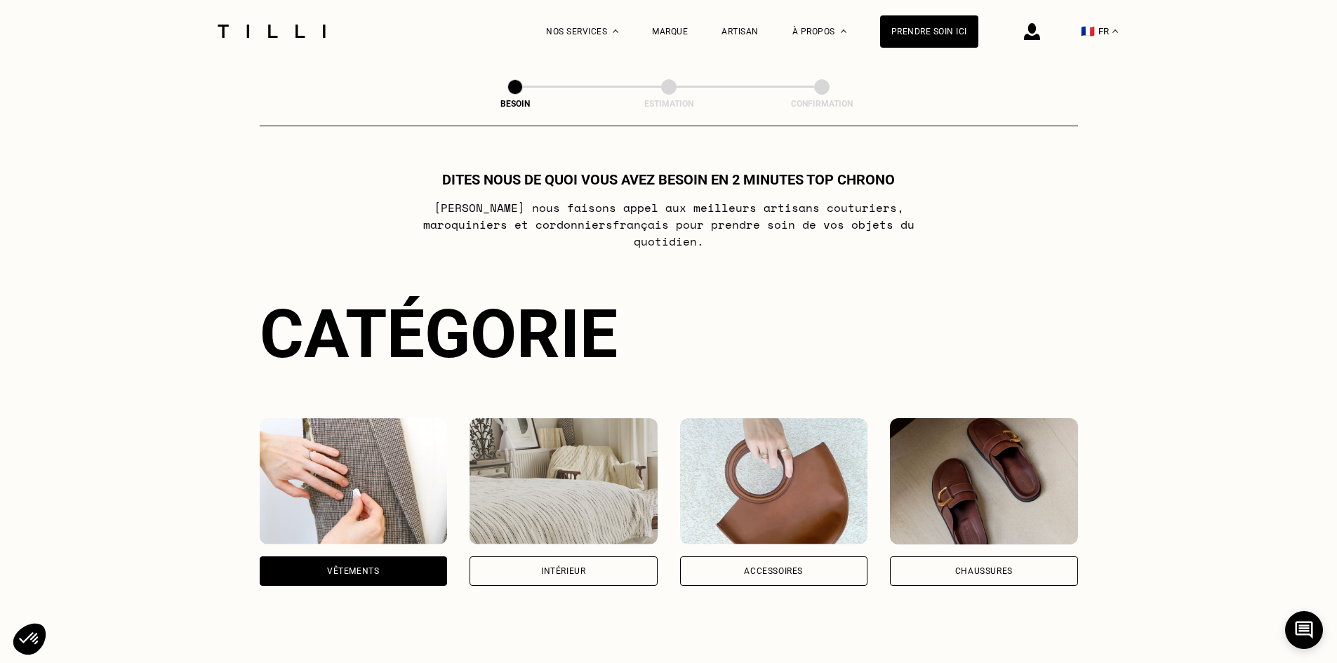
select select "FR"
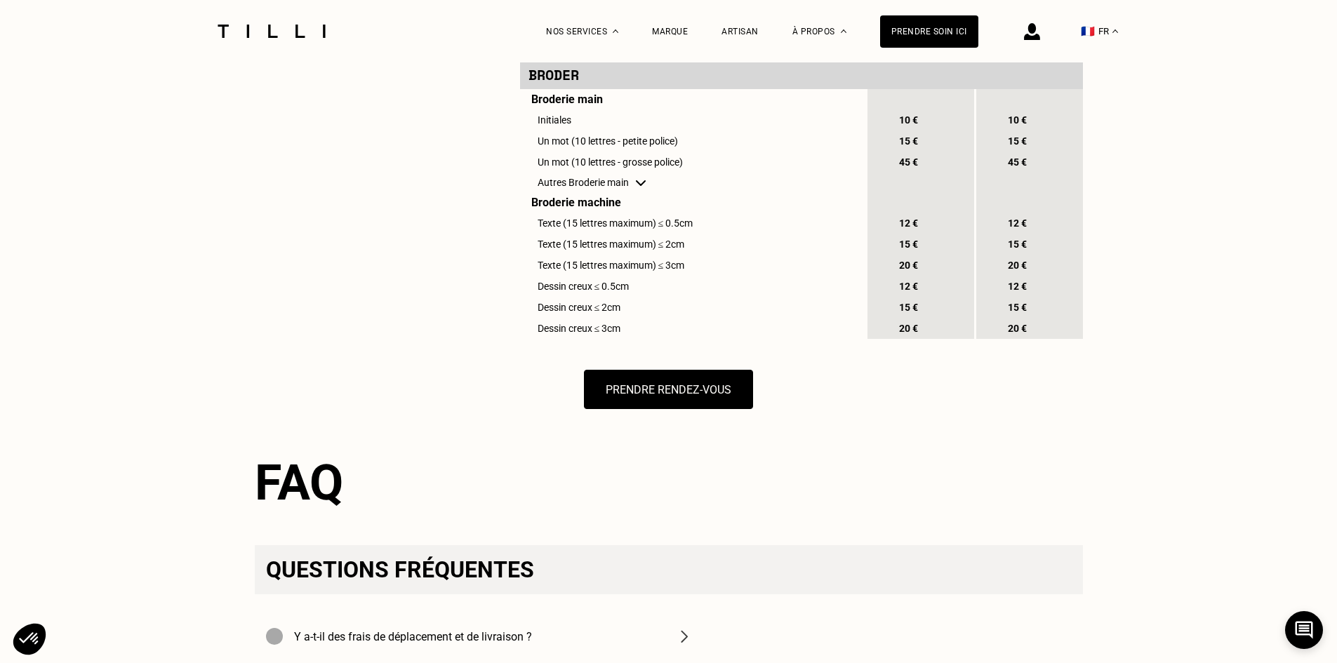
scroll to position [1497, 0]
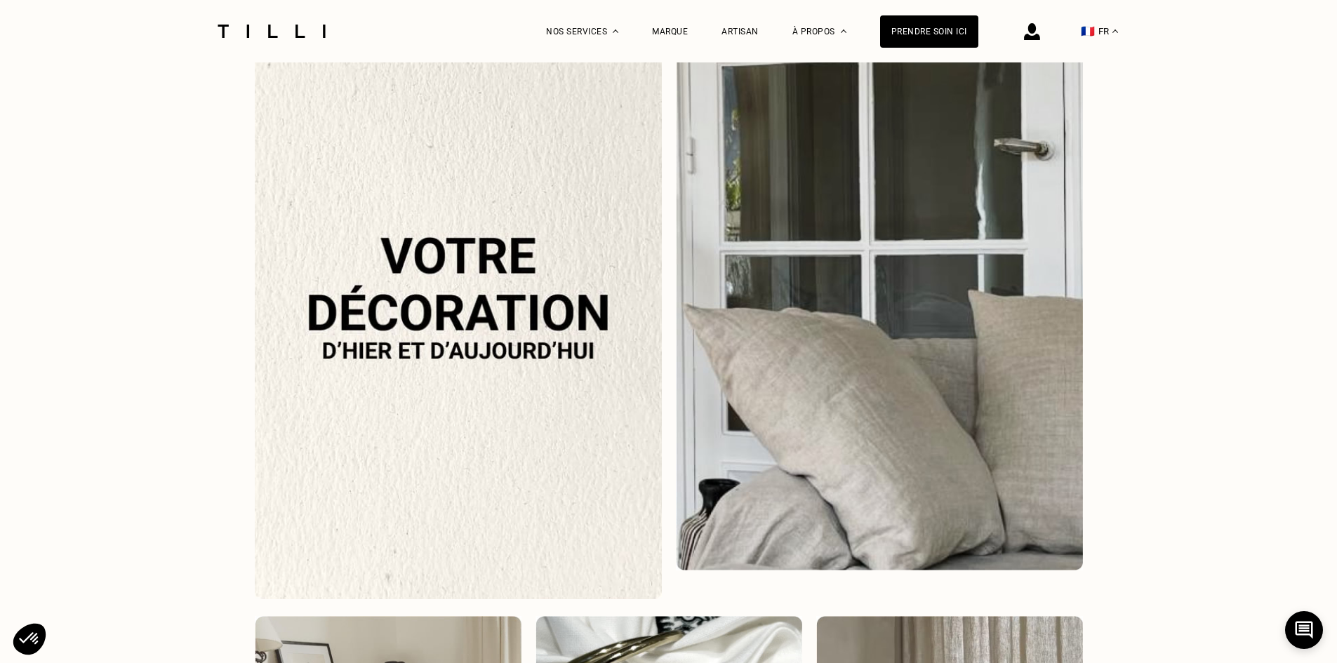
scroll to position [4396, 0]
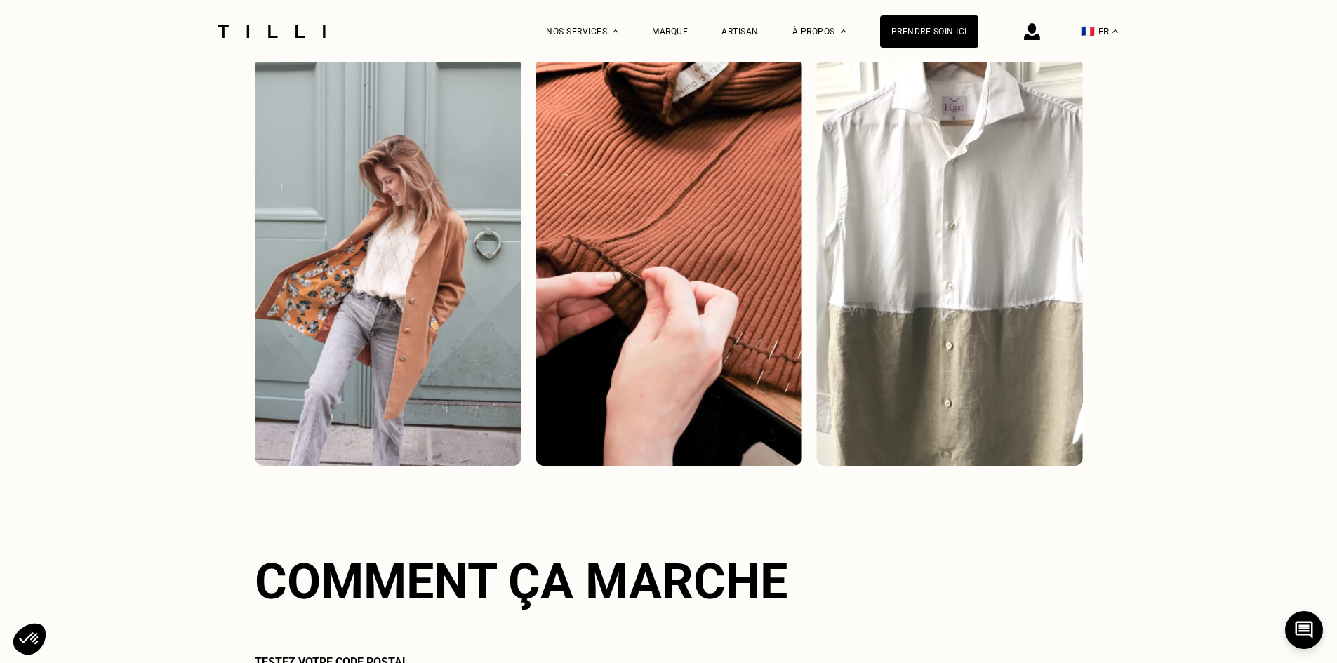
scroll to position [4431, 0]
